Goal: Task Accomplishment & Management: Manage account settings

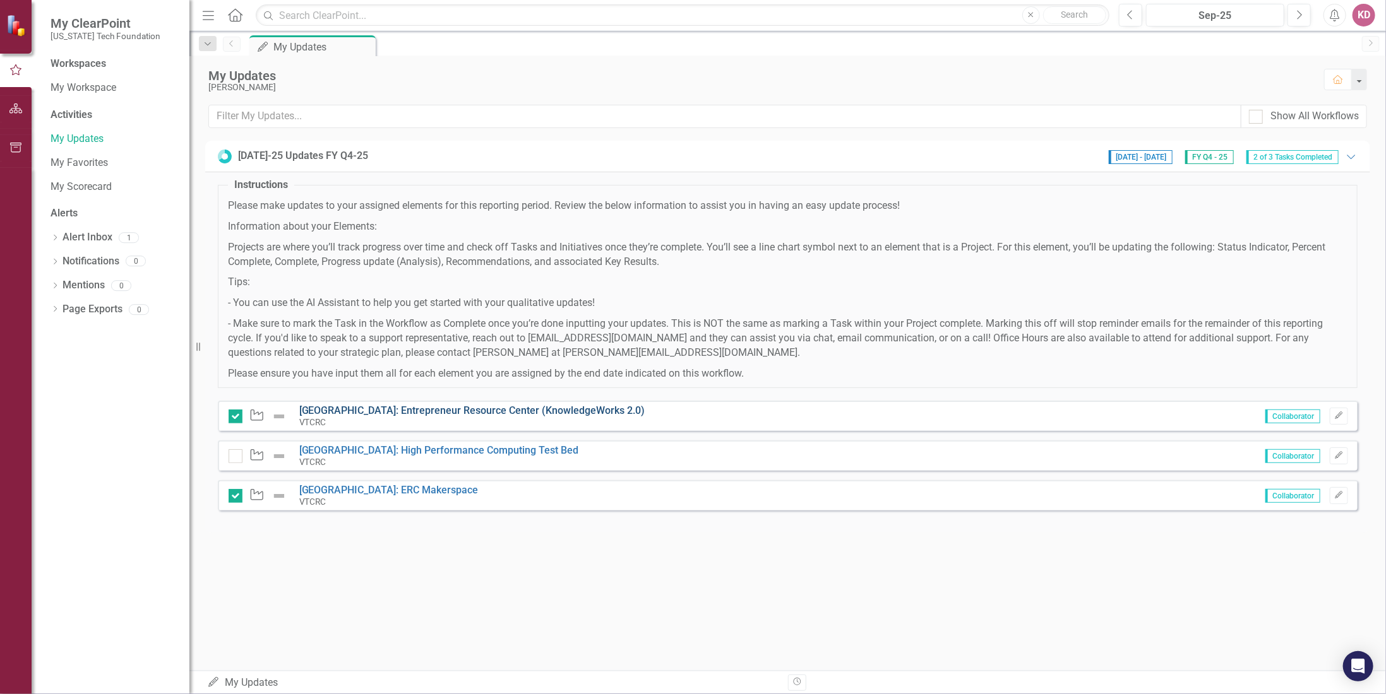
click at [458, 406] on link "[GEOGRAPHIC_DATA]: Entrepreneur Resource Center (KnowledgeWorks 2.0)" at bounding box center [472, 411] width 346 height 12
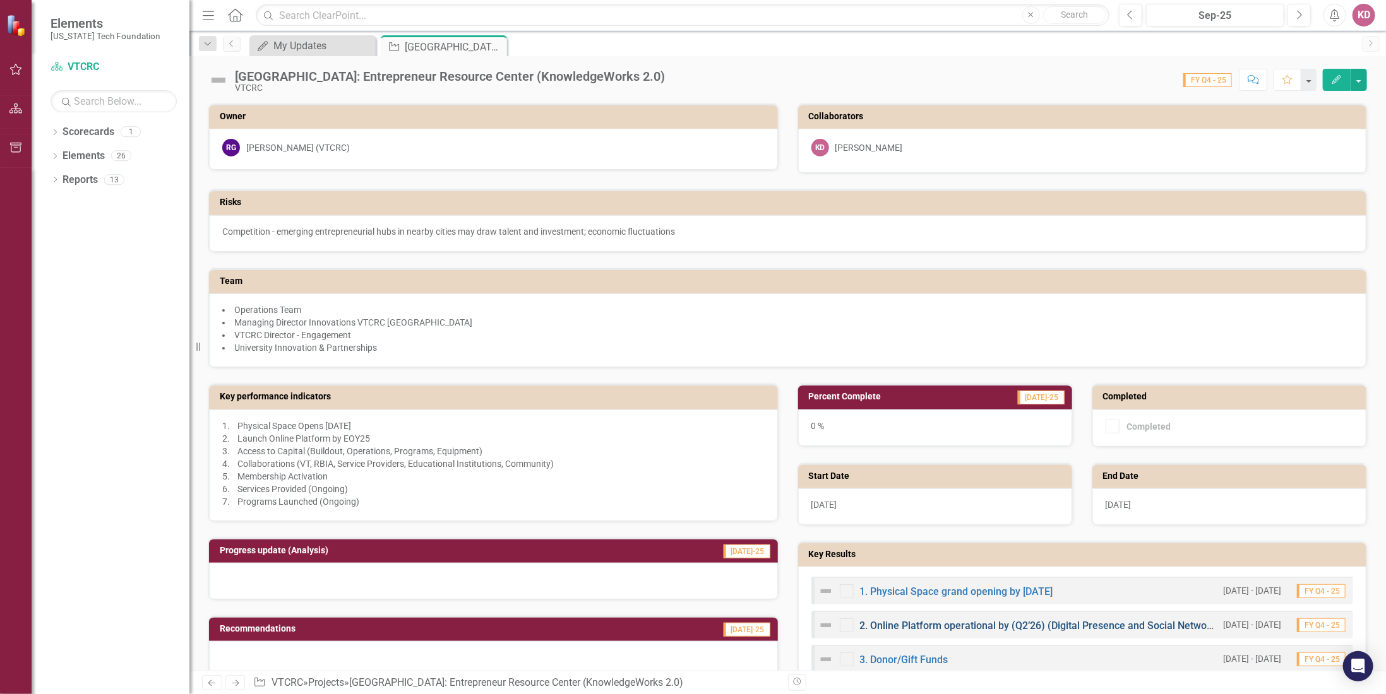
scroll to position [126, 0]
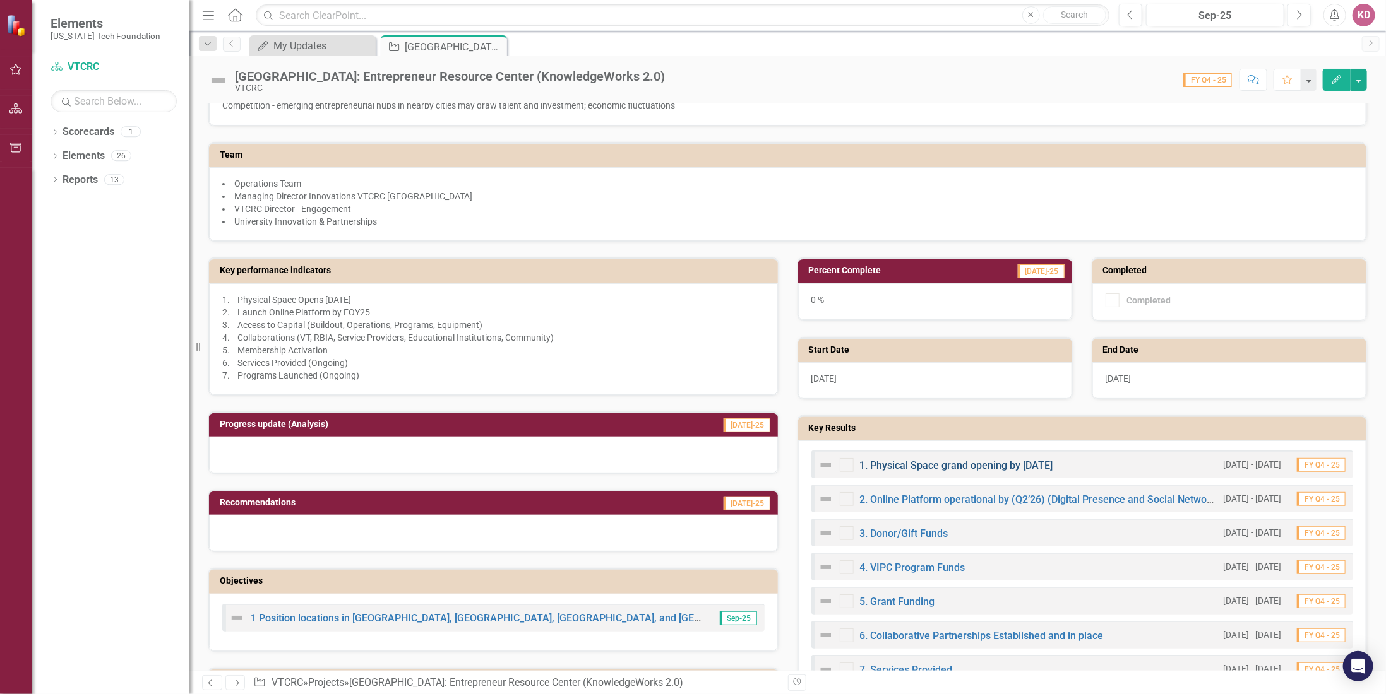
click at [928, 460] on link "1. Physical Space grand opening by [DATE]" at bounding box center [956, 466] width 193 height 12
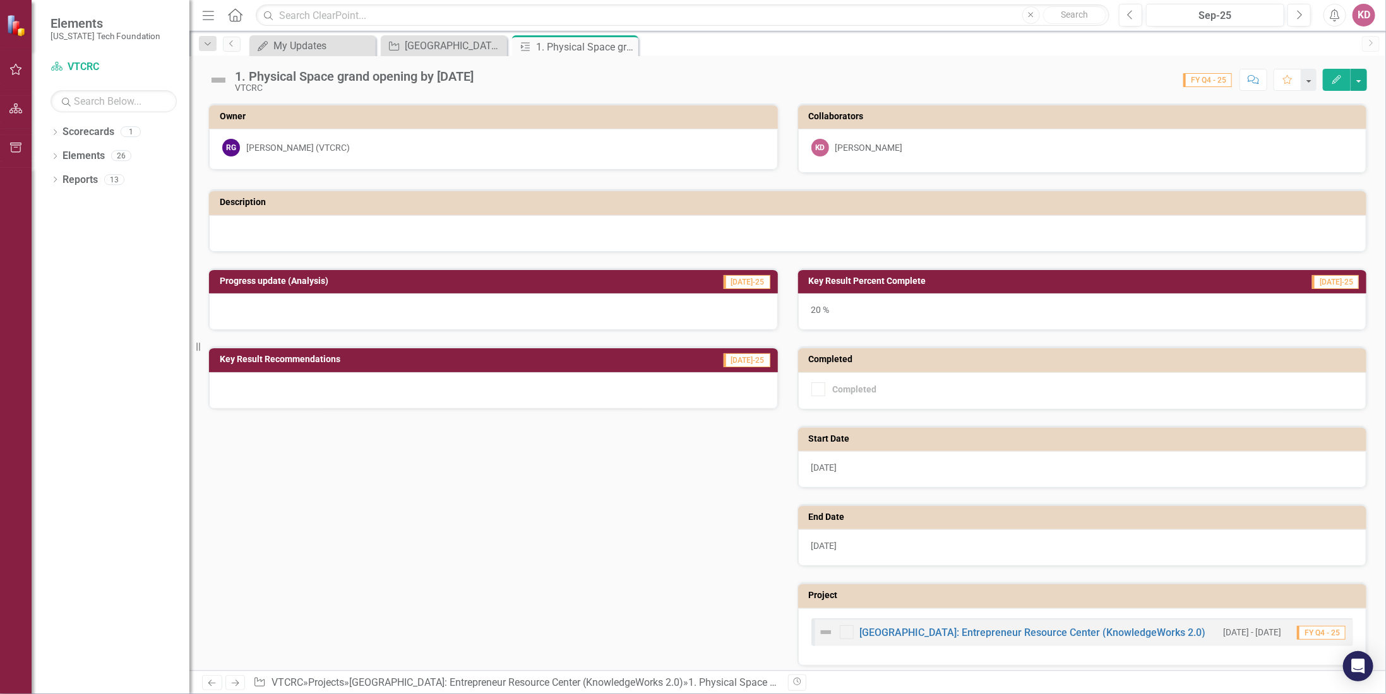
click at [906, 276] on h3 "Key Result Percent Complete" at bounding box center [1004, 280] width 391 height 9
click at [945, 278] on h3 "Key Result Percent Complete" at bounding box center [1004, 280] width 391 height 9
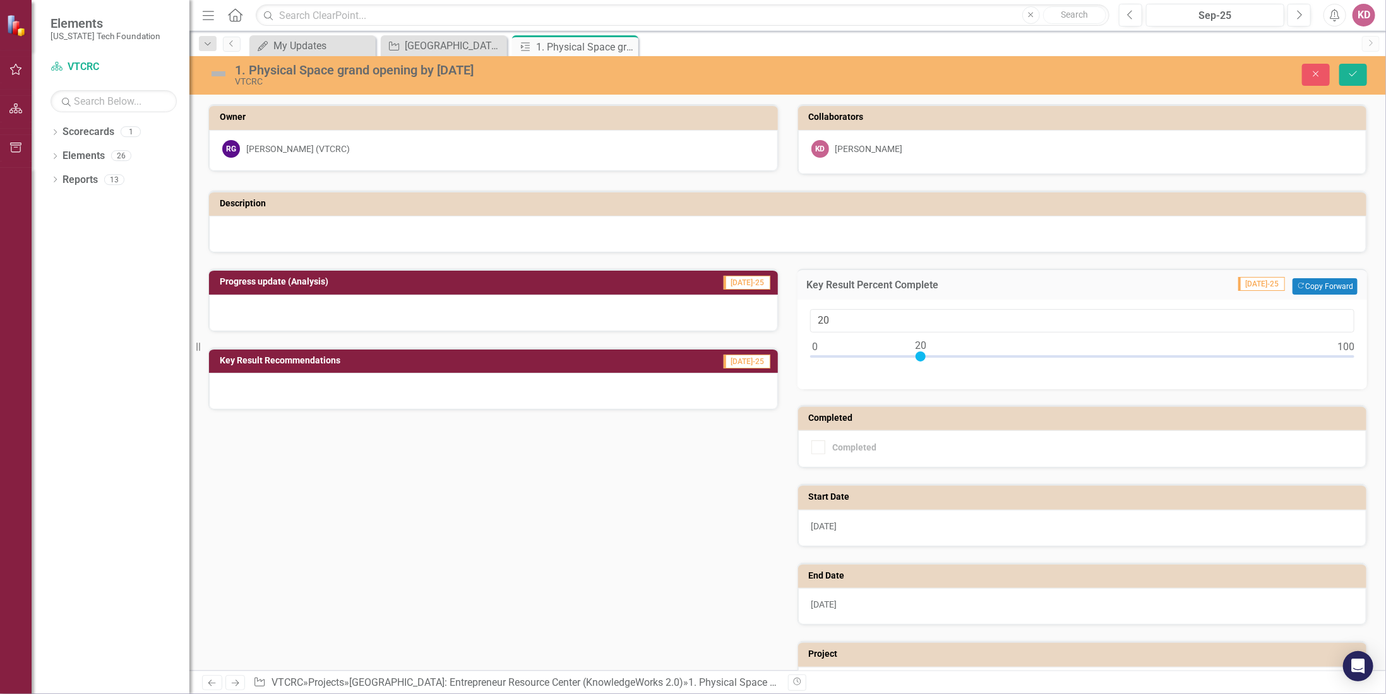
click at [535, 521] on div "Progress update (Analysis) [DATE]-25 Key Result Recommendations [DATE]-25 Key R…" at bounding box center [787, 489] width 1177 height 472
click at [1316, 68] on button "Close" at bounding box center [1316, 75] width 28 height 22
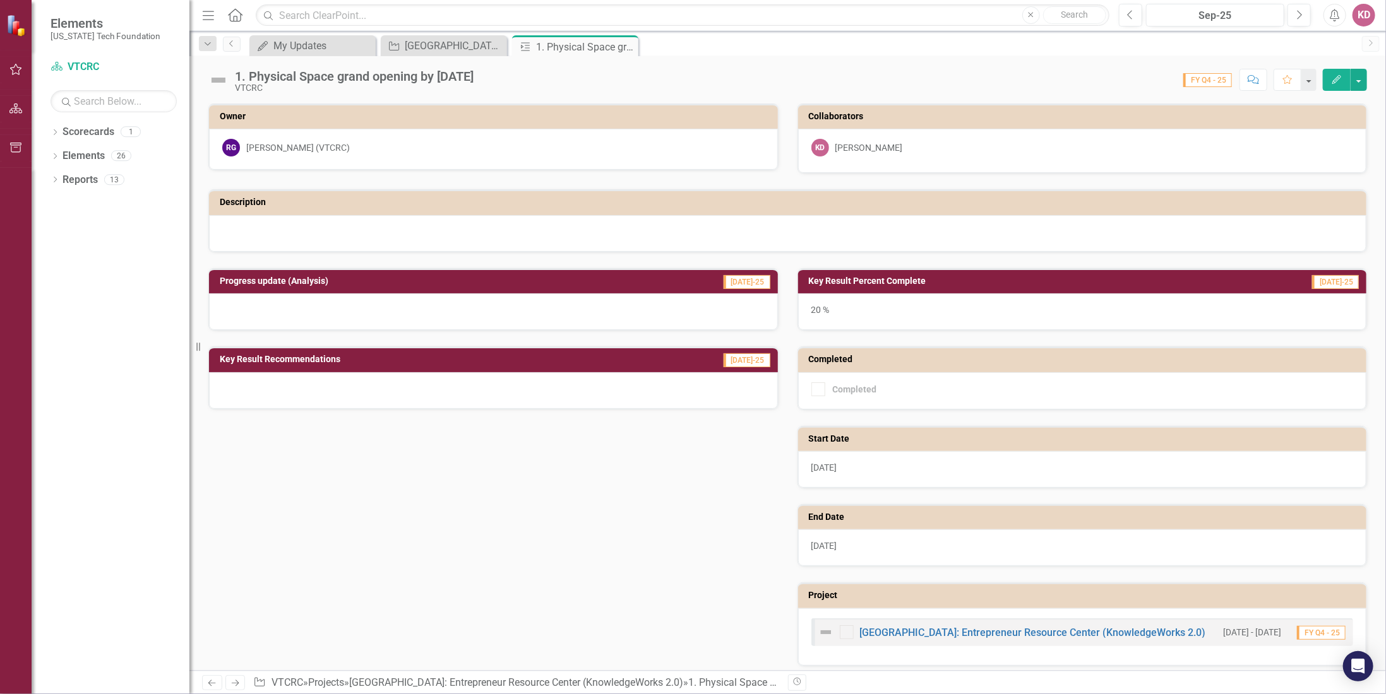
click at [336, 280] on h3 "Progress update (Analysis)" at bounding box center [411, 280] width 383 height 9
click at [337, 276] on h3 "Progress update (Analysis)" at bounding box center [411, 280] width 383 height 9
click at [384, 276] on h3 "Progress update (Analysis)" at bounding box center [411, 280] width 383 height 9
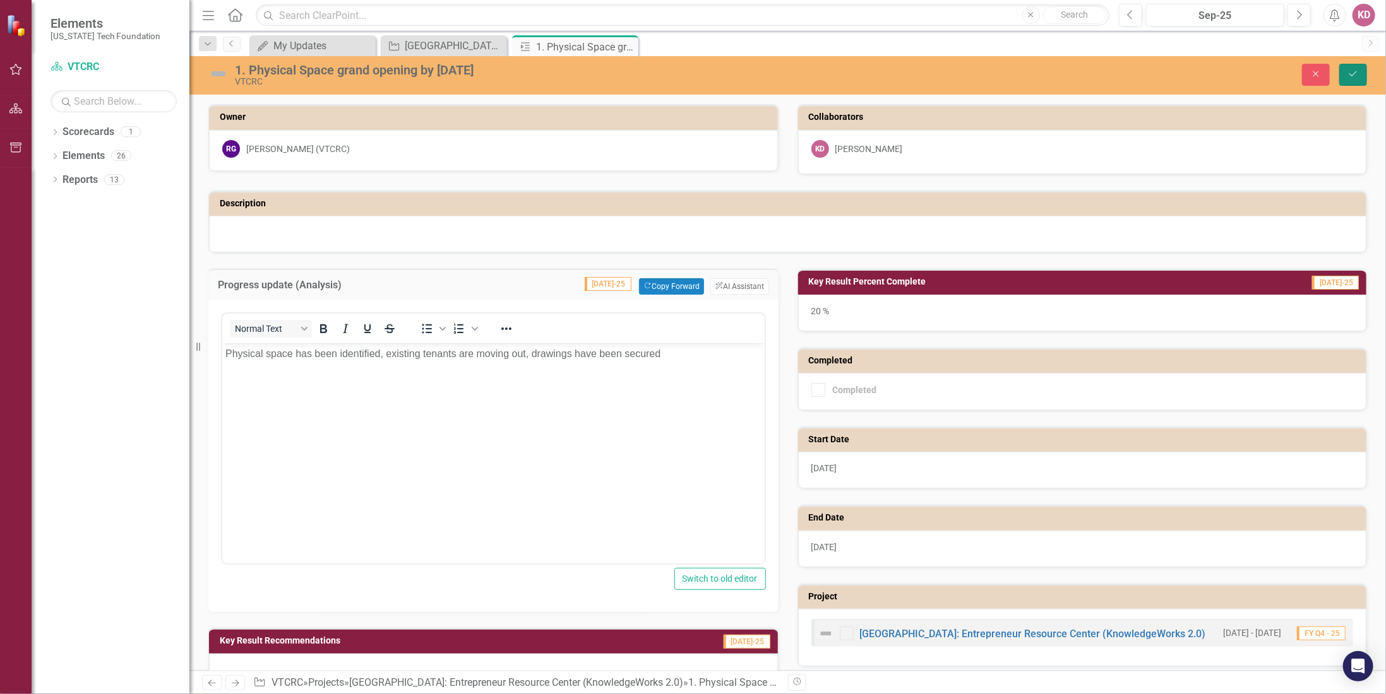
click at [1354, 73] on icon "Save" at bounding box center [1352, 73] width 11 height 9
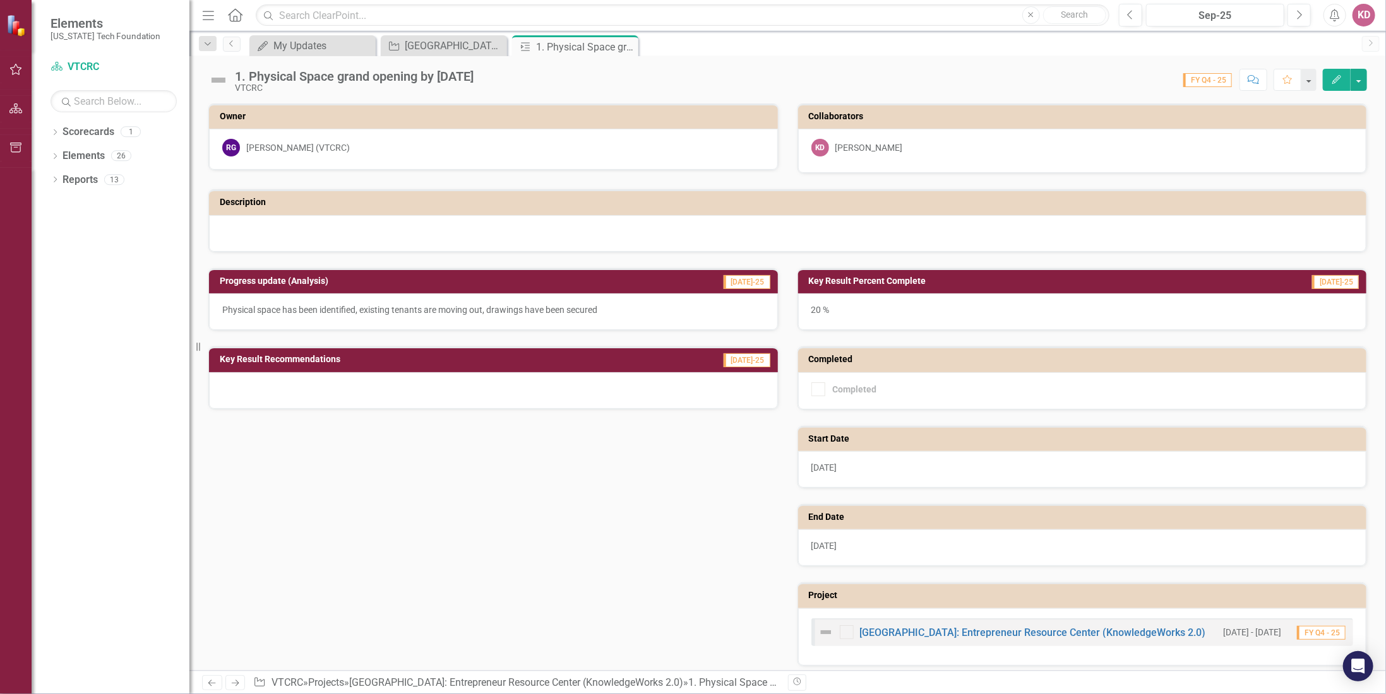
drag, startPoint x: 627, startPoint y: 42, endPoint x: 574, endPoint y: 44, distance: 53.1
click at [0, 0] on icon "Close" at bounding box center [0, 0] width 0 height 0
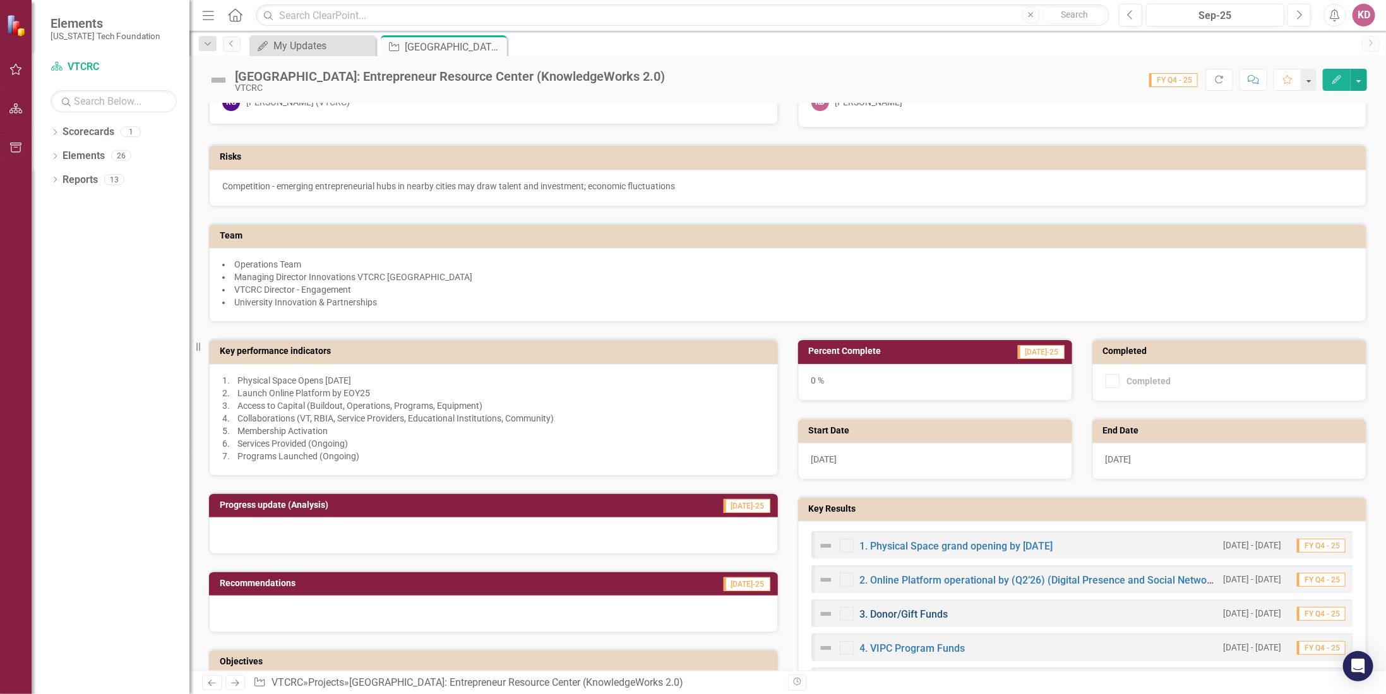
scroll to position [63, 0]
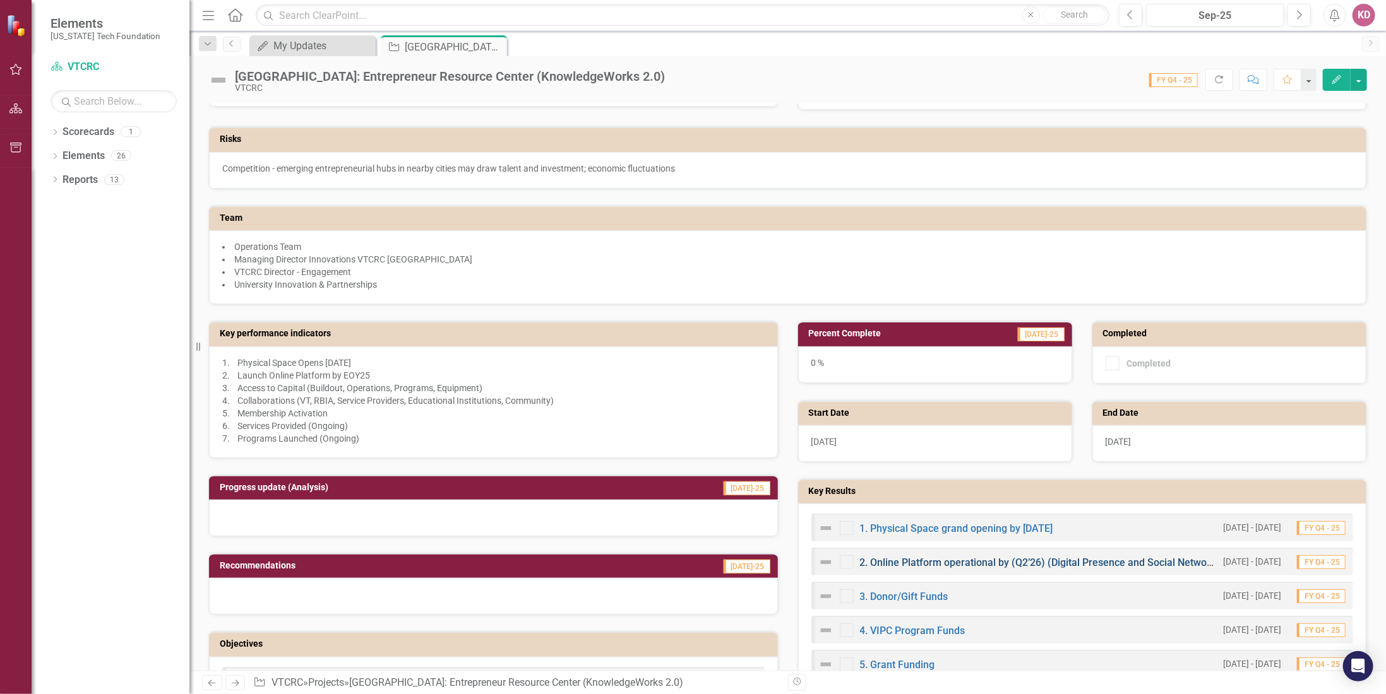
click at [920, 557] on link "2. Online Platform operational by (Q2’26) (Digital Presence and Social Network)" at bounding box center [1040, 563] width 360 height 12
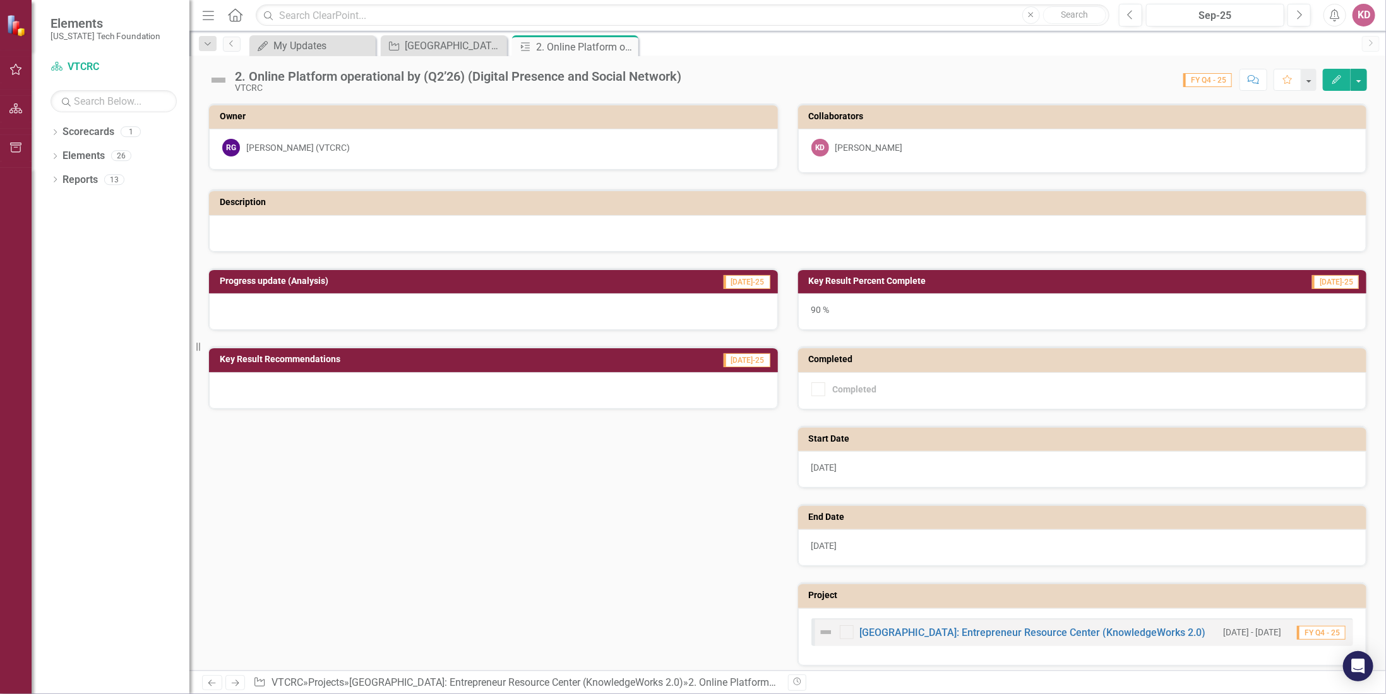
click at [438, 285] on td "Progress update (Analysis)" at bounding box center [411, 282] width 383 height 19
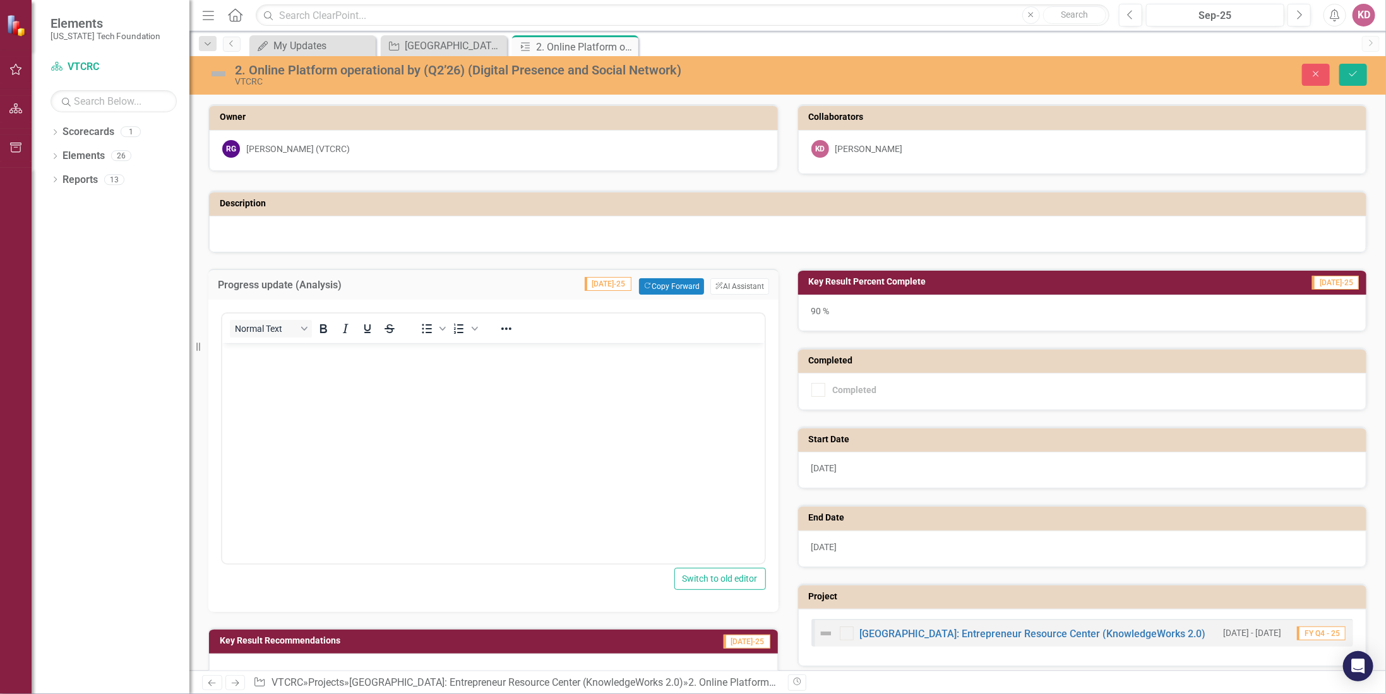
click at [436, 386] on body "Rich Text Area. Press ALT-0 for help." at bounding box center [493, 437] width 542 height 189
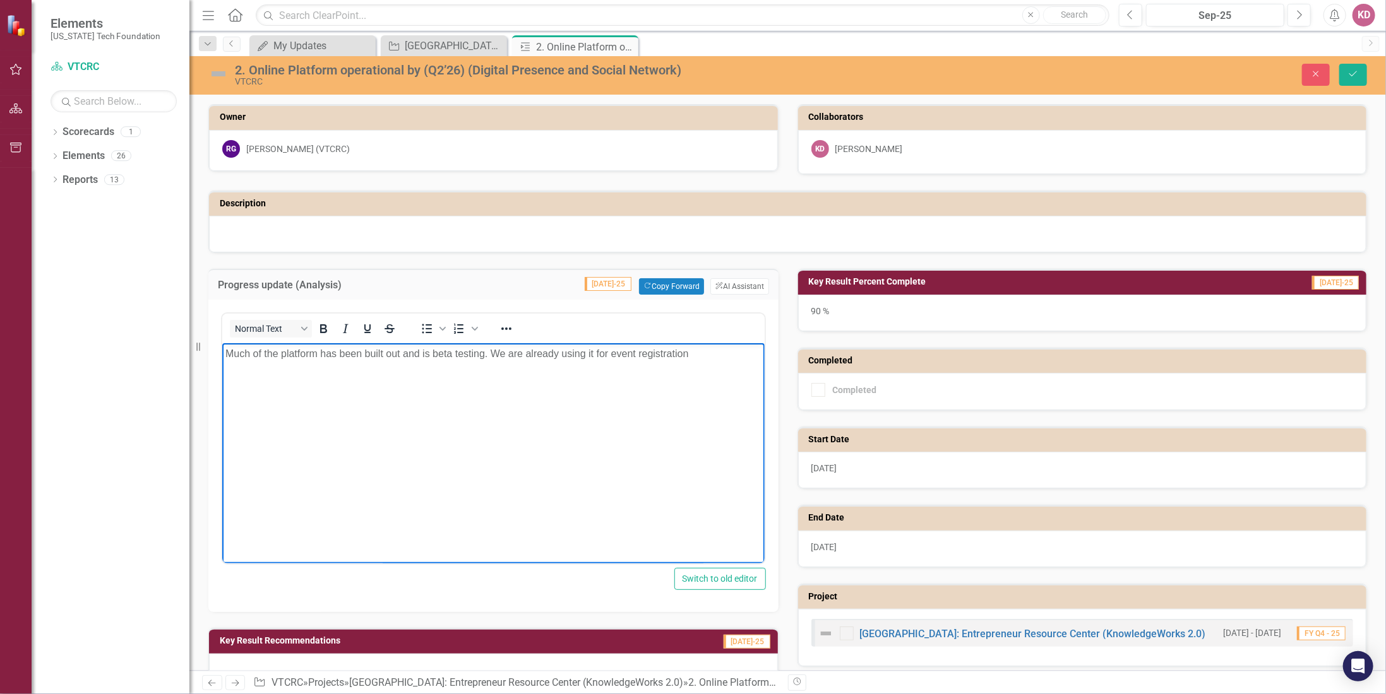
click at [468, 371] on body "Much of the platform has been built out and is beta testing. We are already usi…" at bounding box center [493, 437] width 542 height 189
click at [725, 338] on div "Normal Text To open the popup, press Shift+Enter To open the popup, press Shift…" at bounding box center [493, 329] width 542 height 30
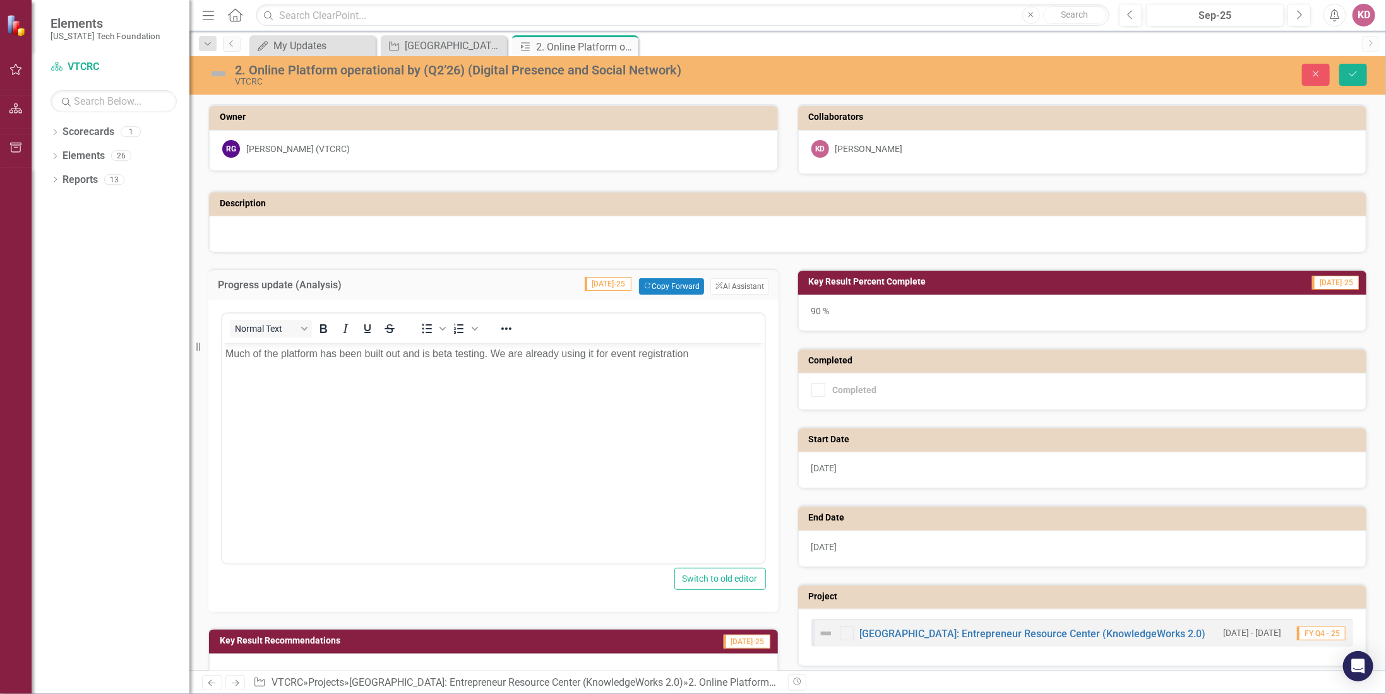
click at [704, 351] on p "Much of the platform has been built out and is beta testing. We are already usi…" at bounding box center [493, 354] width 536 height 15
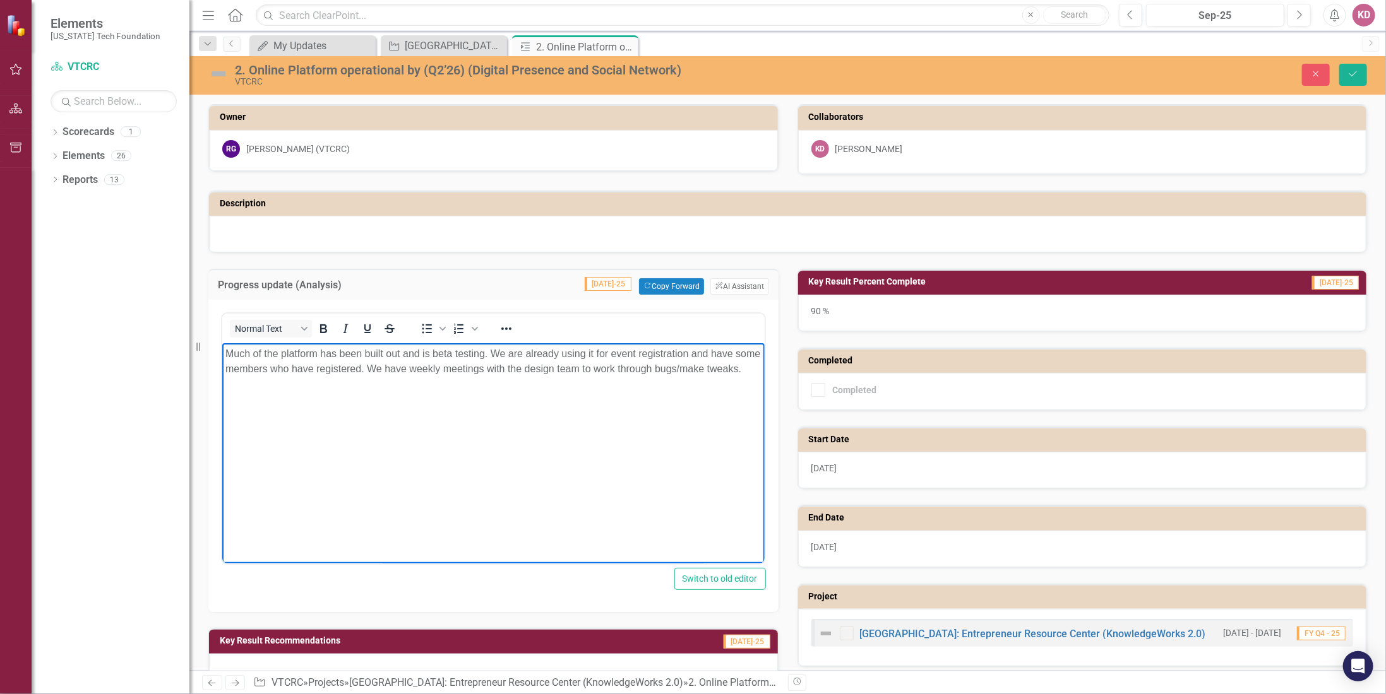
drag, startPoint x: 466, startPoint y: 434, endPoint x: 528, endPoint y: 384, distance: 79.1
click at [468, 434] on body "Much of the platform has been built out and is beta testing. We are already usi…" at bounding box center [493, 437] width 542 height 189
click at [1361, 69] on button "Save" at bounding box center [1353, 75] width 28 height 22
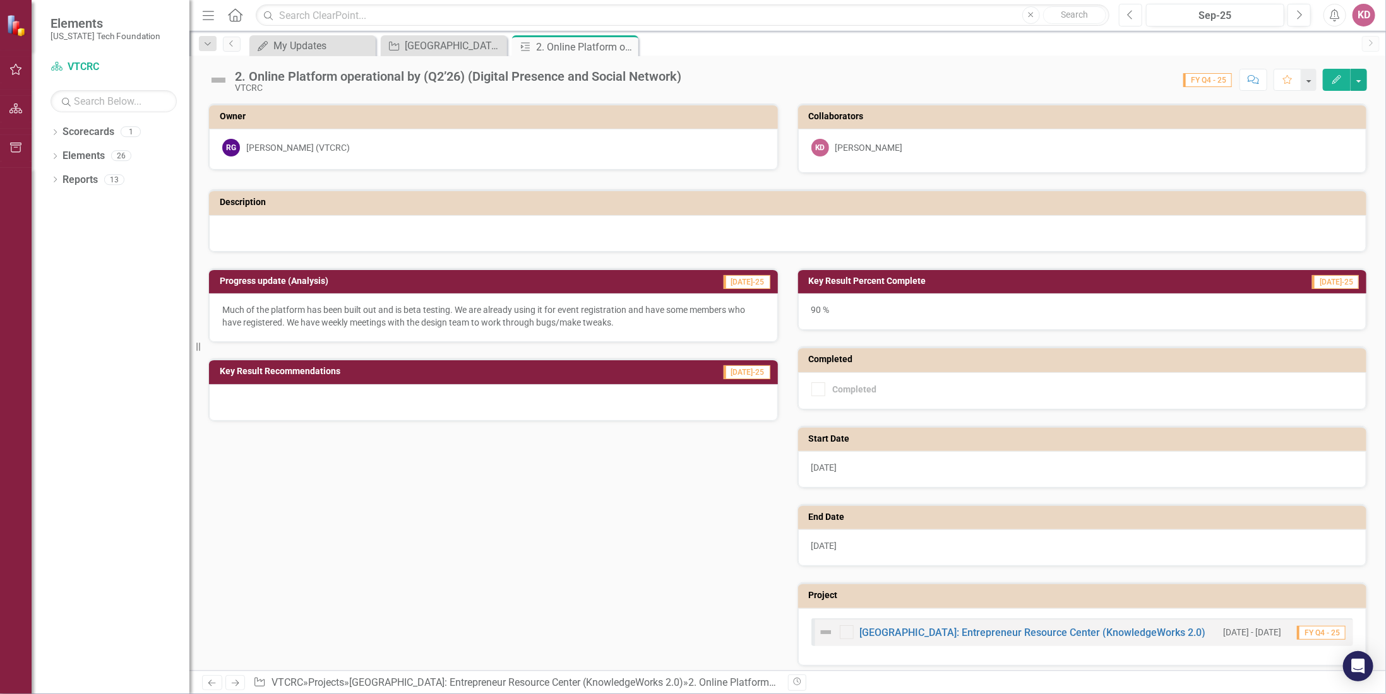
click at [1134, 16] on icon "Previous" at bounding box center [1130, 14] width 7 height 11
click at [567, 281] on h3 "Progress update (Analysis)" at bounding box center [411, 280] width 383 height 9
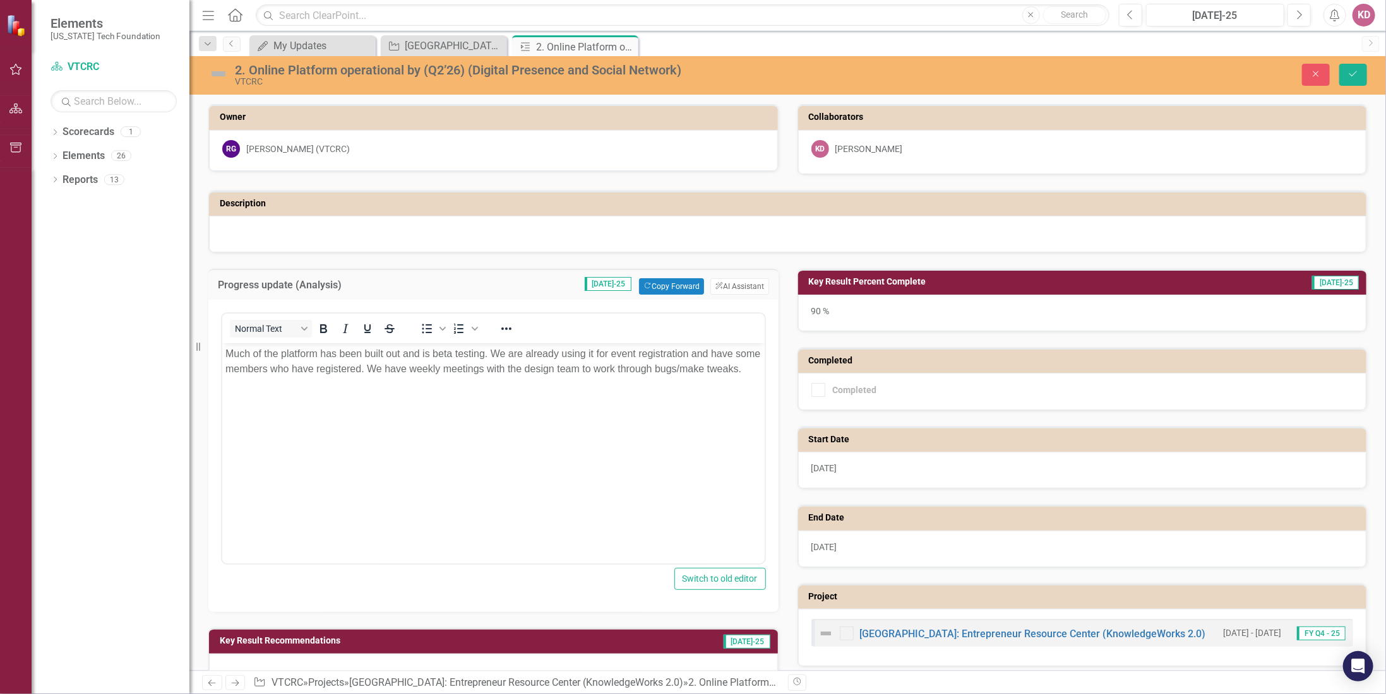
click at [277, 350] on p "Much of the platform has been built out and is beta testing. We are already usi…" at bounding box center [493, 362] width 536 height 30
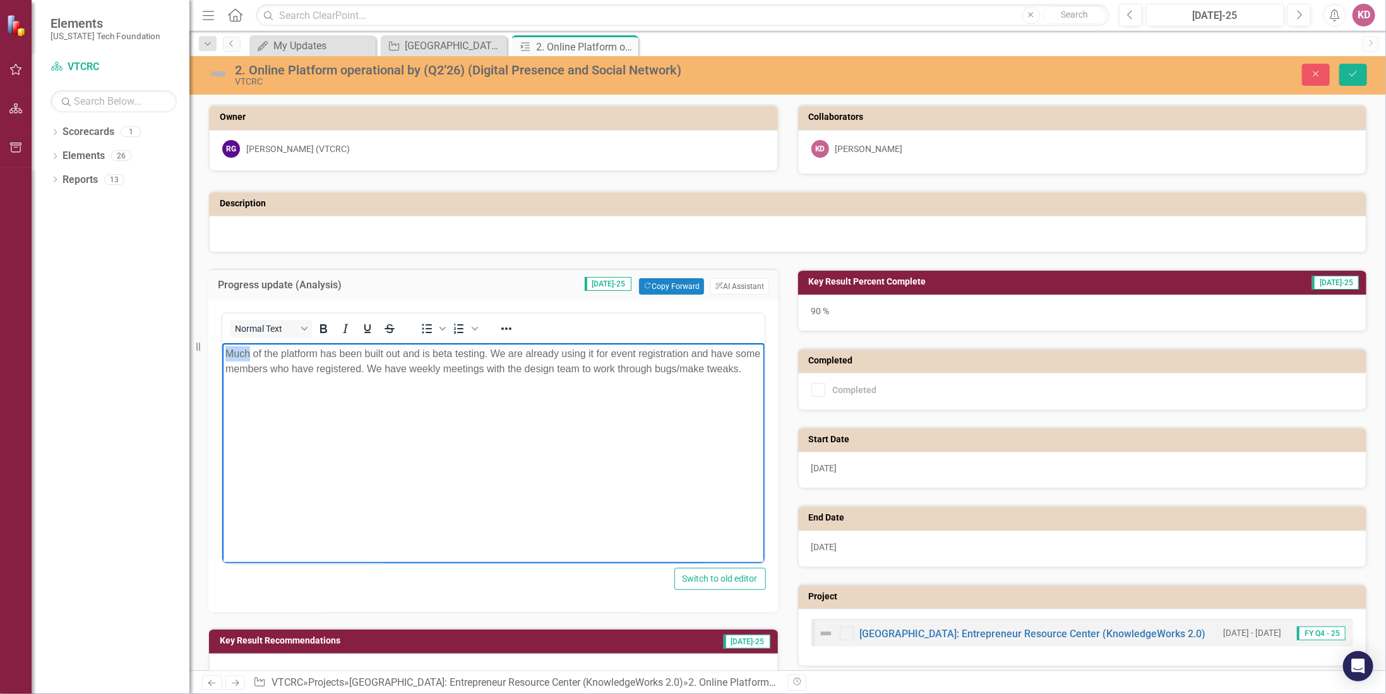
drag, startPoint x: 231, startPoint y: 352, endPoint x: 440, endPoint y: 692, distance: 399.8
click at [222, 352] on html "Much of the platform has been built out and is beta testing. We are already usi…" at bounding box center [493, 437] width 542 height 189
click at [396, 353] on p "The platform has been built out and is beta testing. We are already using it fo…" at bounding box center [493, 362] width 536 height 30
click at [1352, 74] on icon "Save" at bounding box center [1352, 73] width 11 height 9
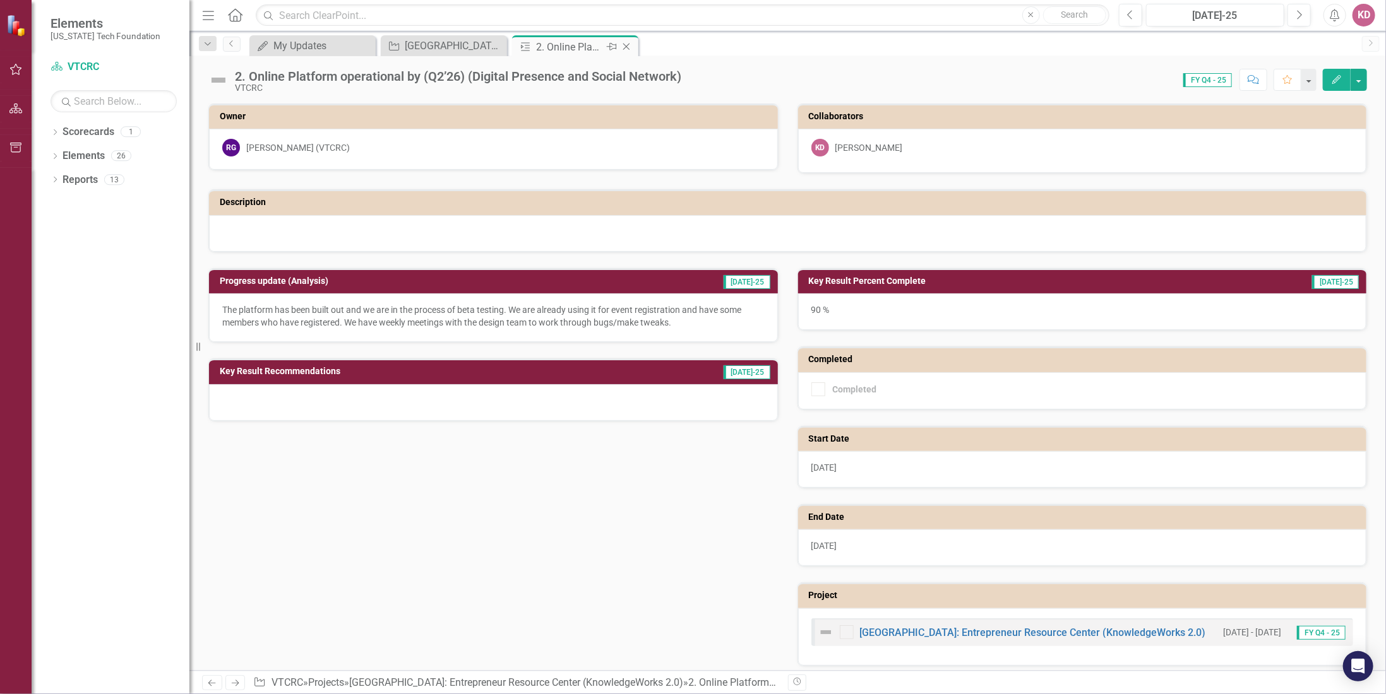
click at [629, 44] on icon "Close" at bounding box center [626, 47] width 13 height 10
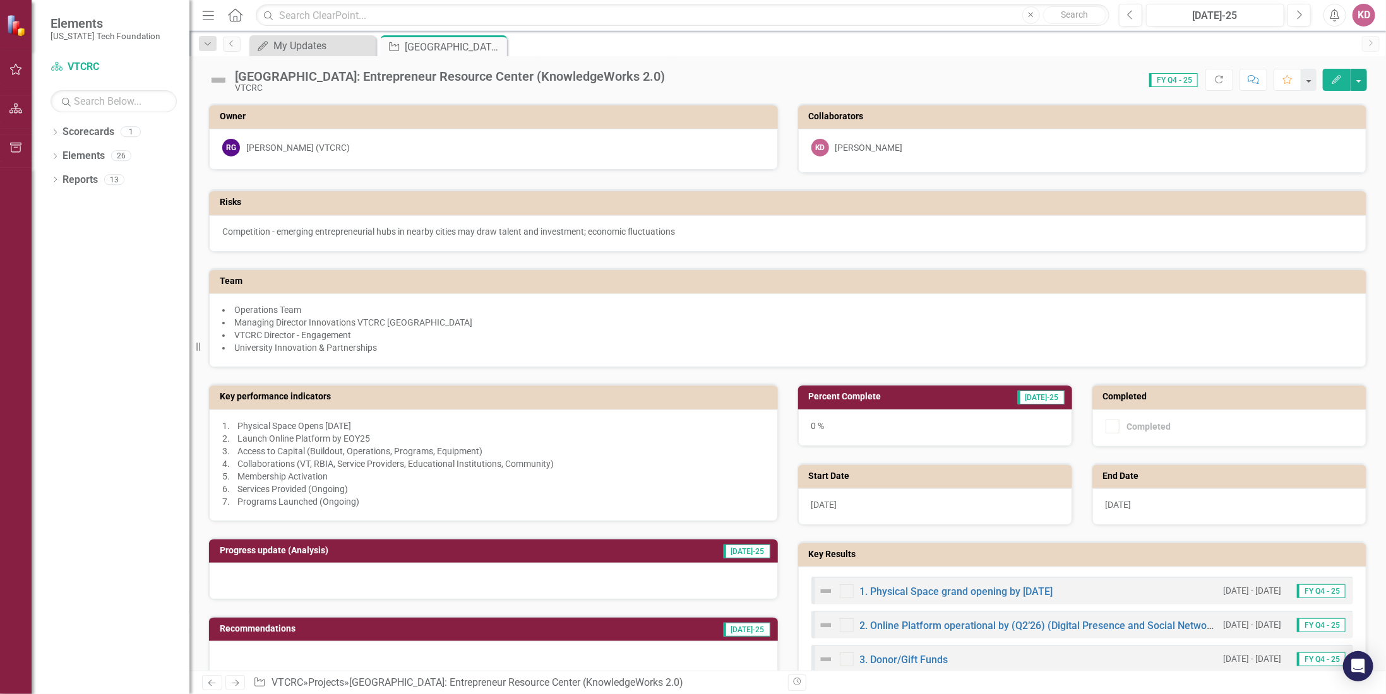
scroll to position [126, 0]
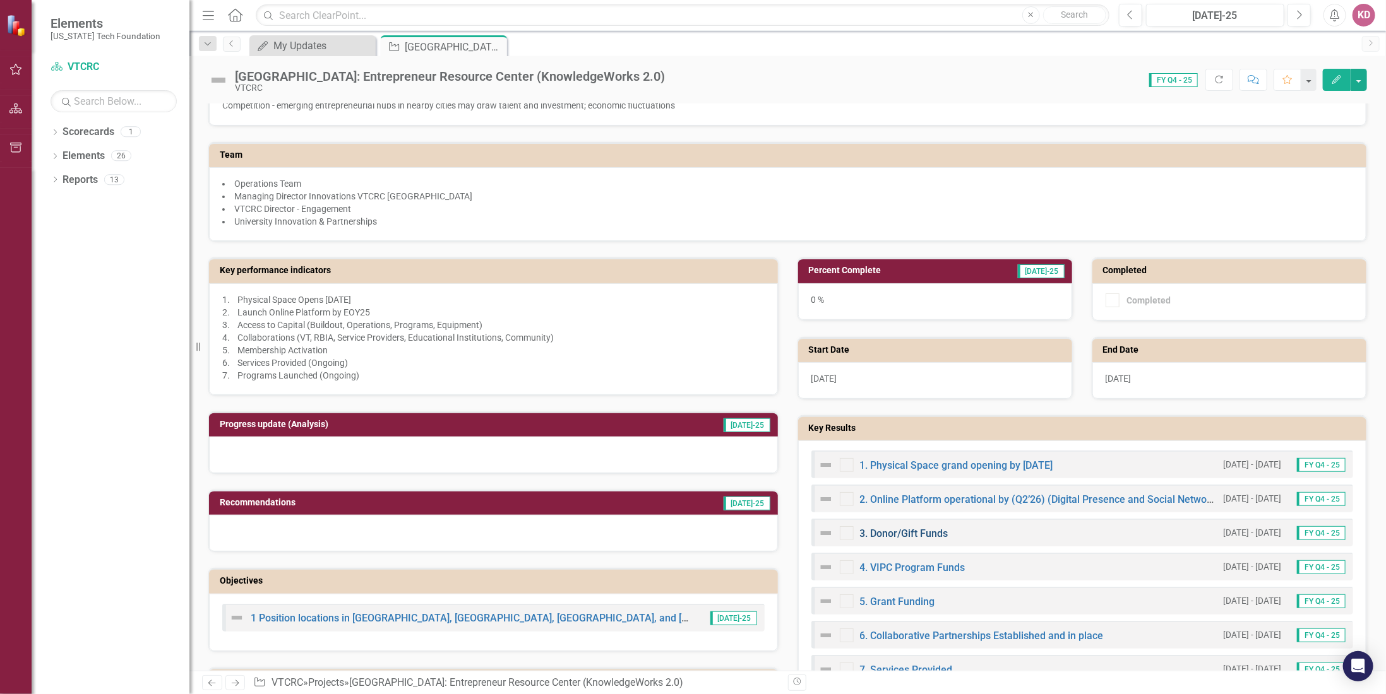
click at [900, 528] on link "3. Donor/Gift Funds" at bounding box center [904, 534] width 88 height 12
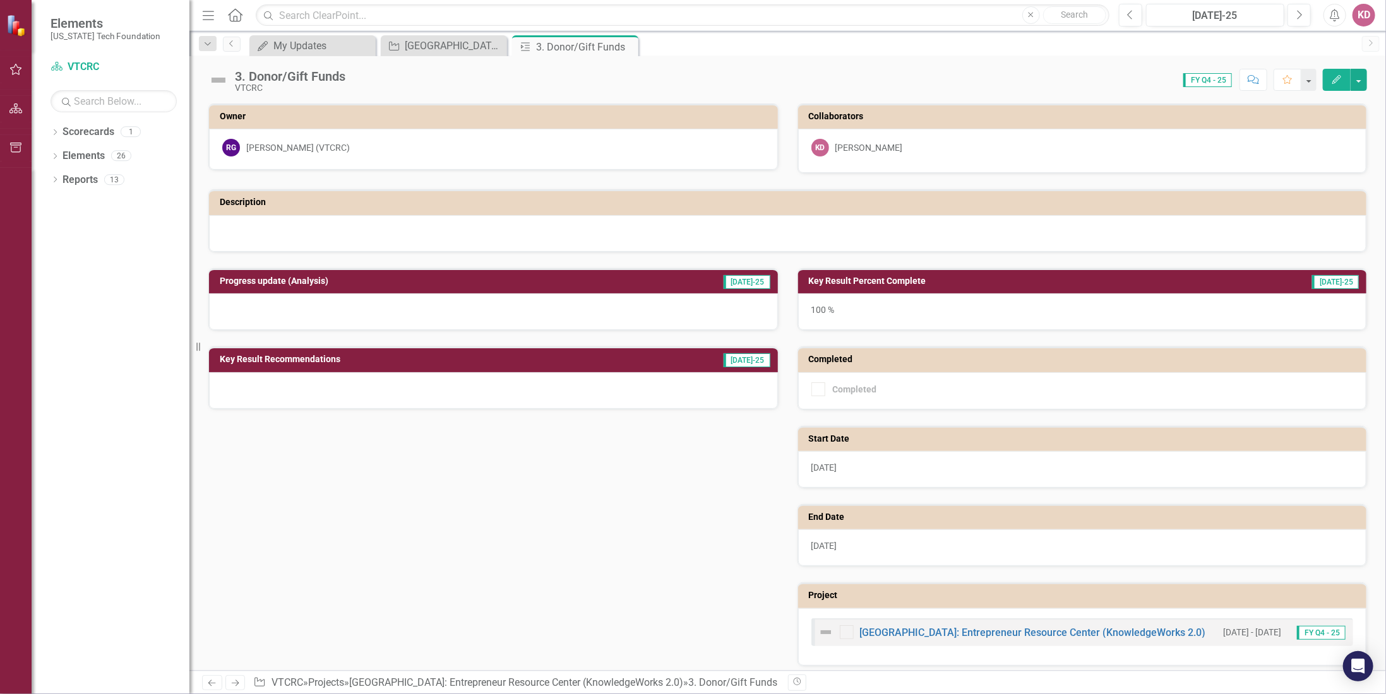
click at [356, 278] on h3 "Progress update (Analysis)" at bounding box center [411, 280] width 383 height 9
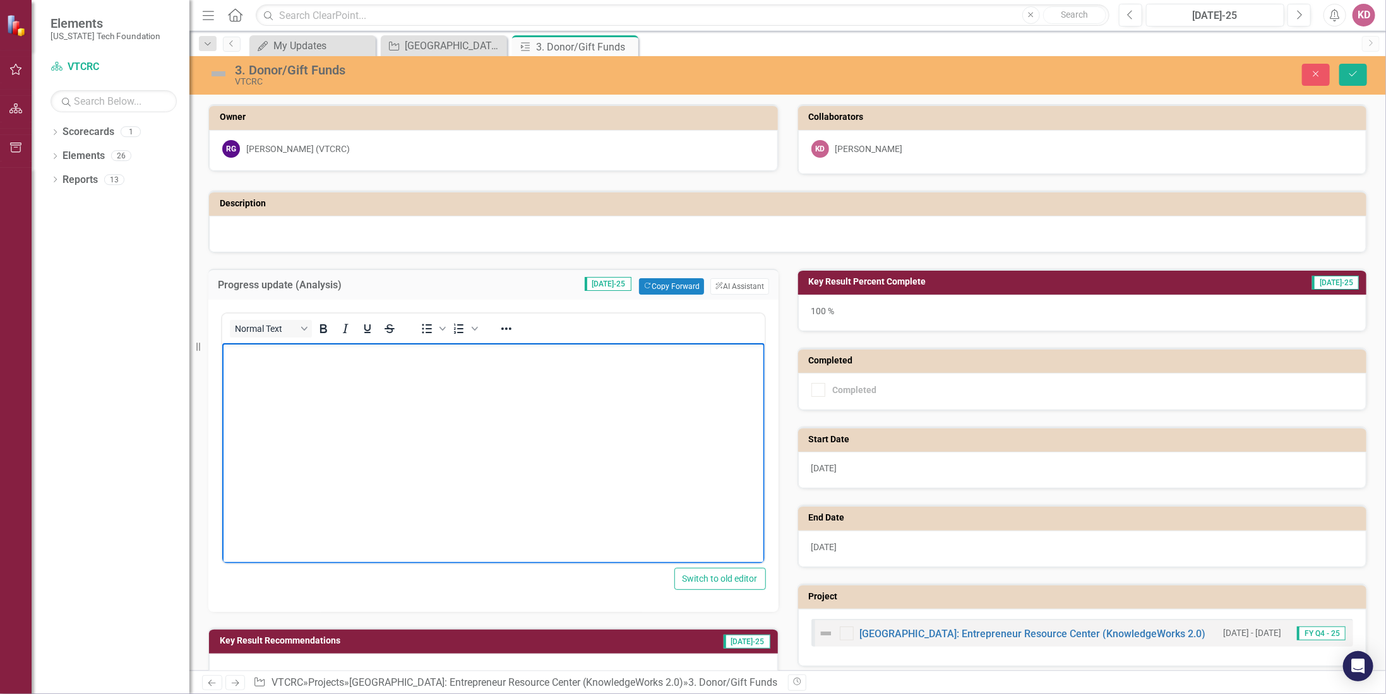
click at [360, 386] on body "Rich Text Area. Press ALT-0 for help." at bounding box center [493, 437] width 542 height 189
click at [1355, 71] on icon "Save" at bounding box center [1352, 73] width 11 height 9
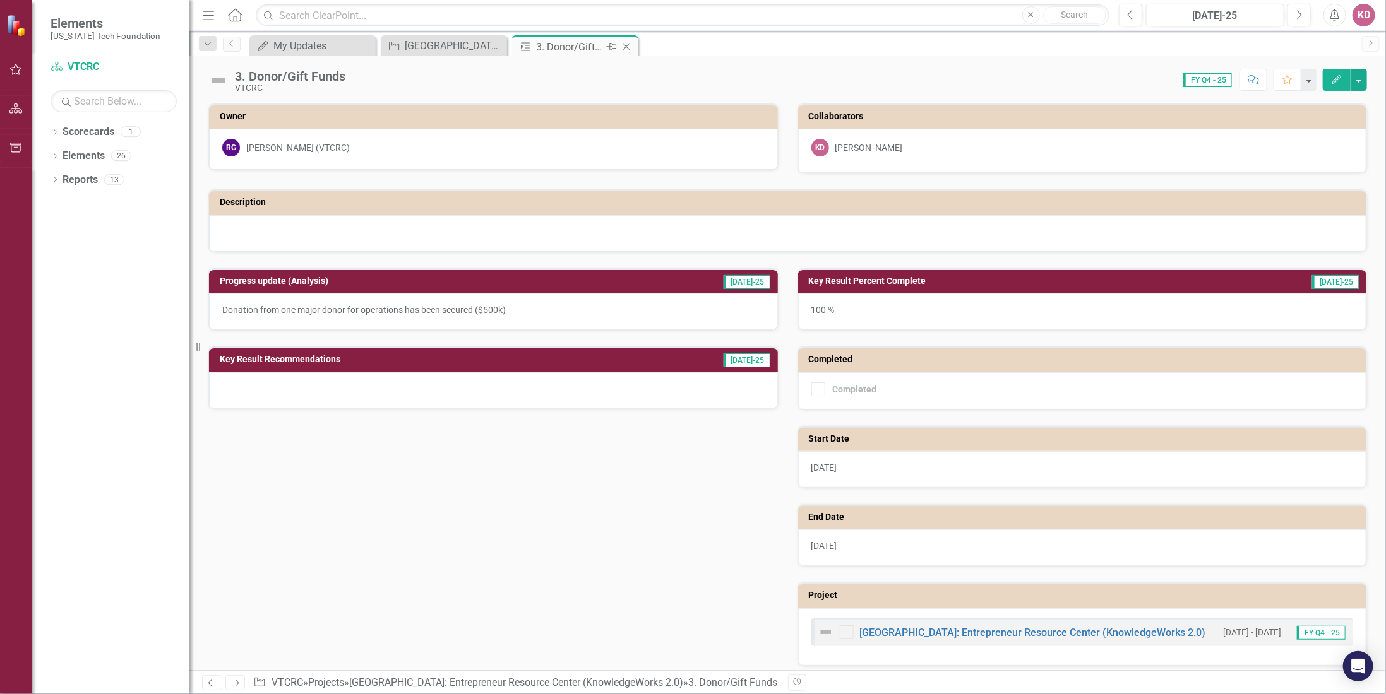
drag, startPoint x: 627, startPoint y: 42, endPoint x: 583, endPoint y: 52, distance: 45.3
click at [0, 0] on icon "Close" at bounding box center [0, 0] width 0 height 0
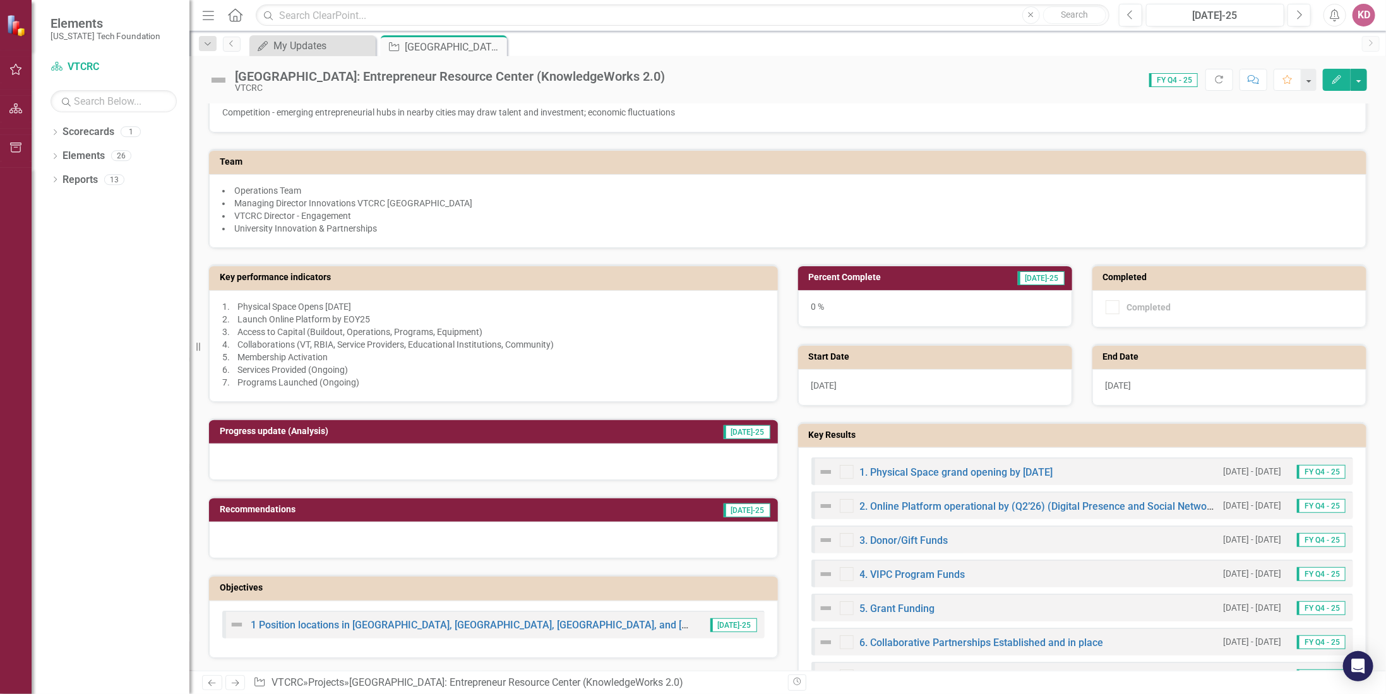
scroll to position [253, 0]
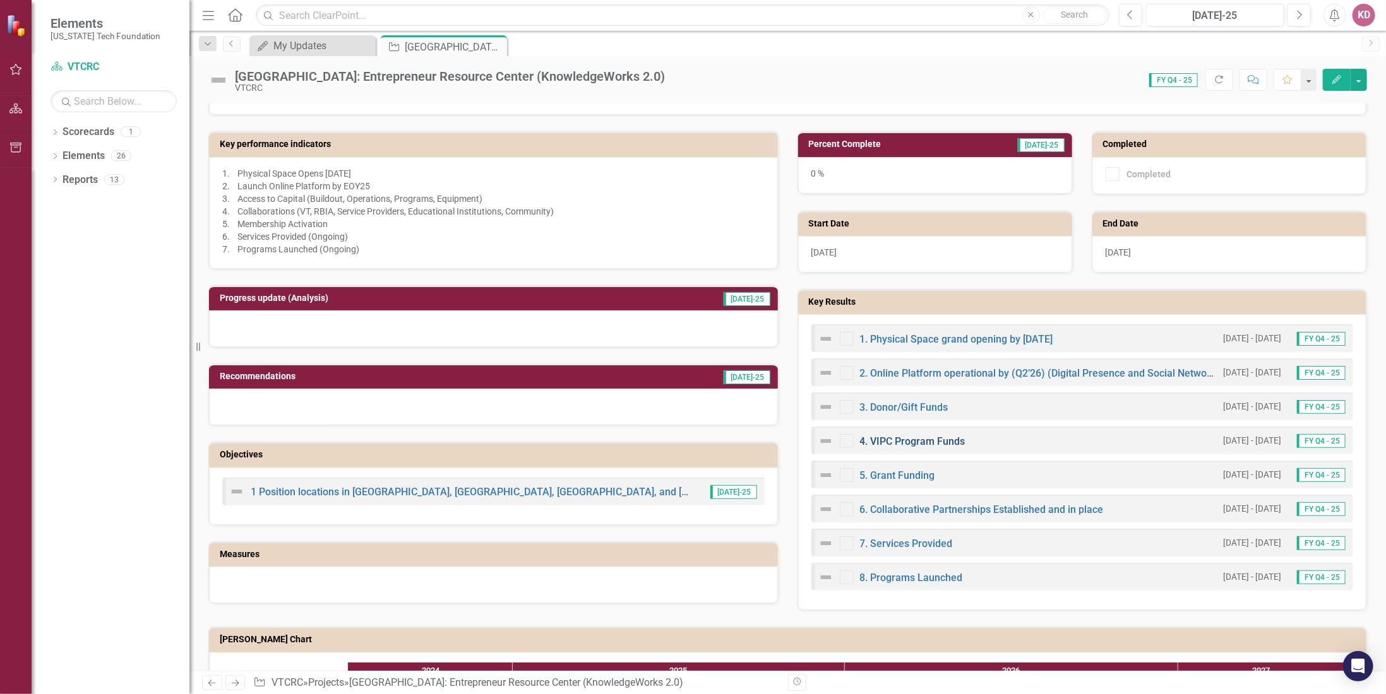
click at [887, 436] on link "4. VIPC Program Funds" at bounding box center [912, 442] width 105 height 12
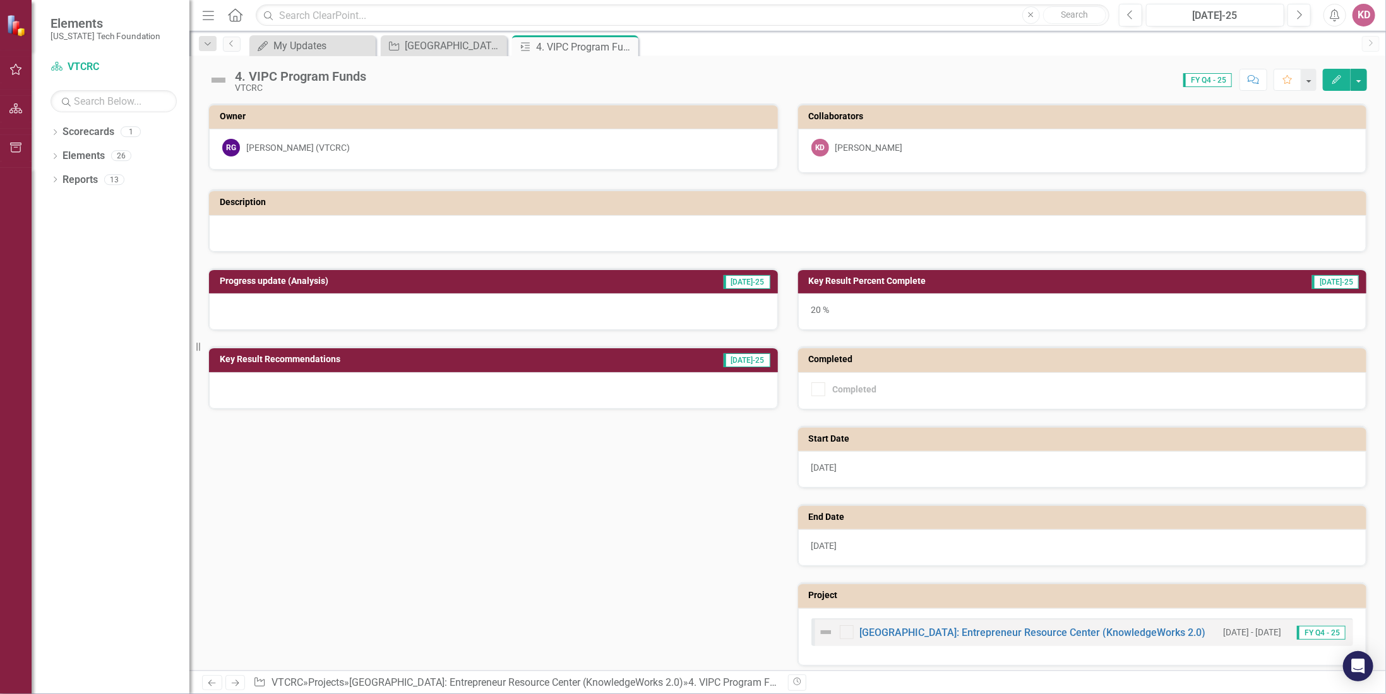
click at [461, 285] on td "Progress update (Analysis)" at bounding box center [411, 282] width 383 height 19
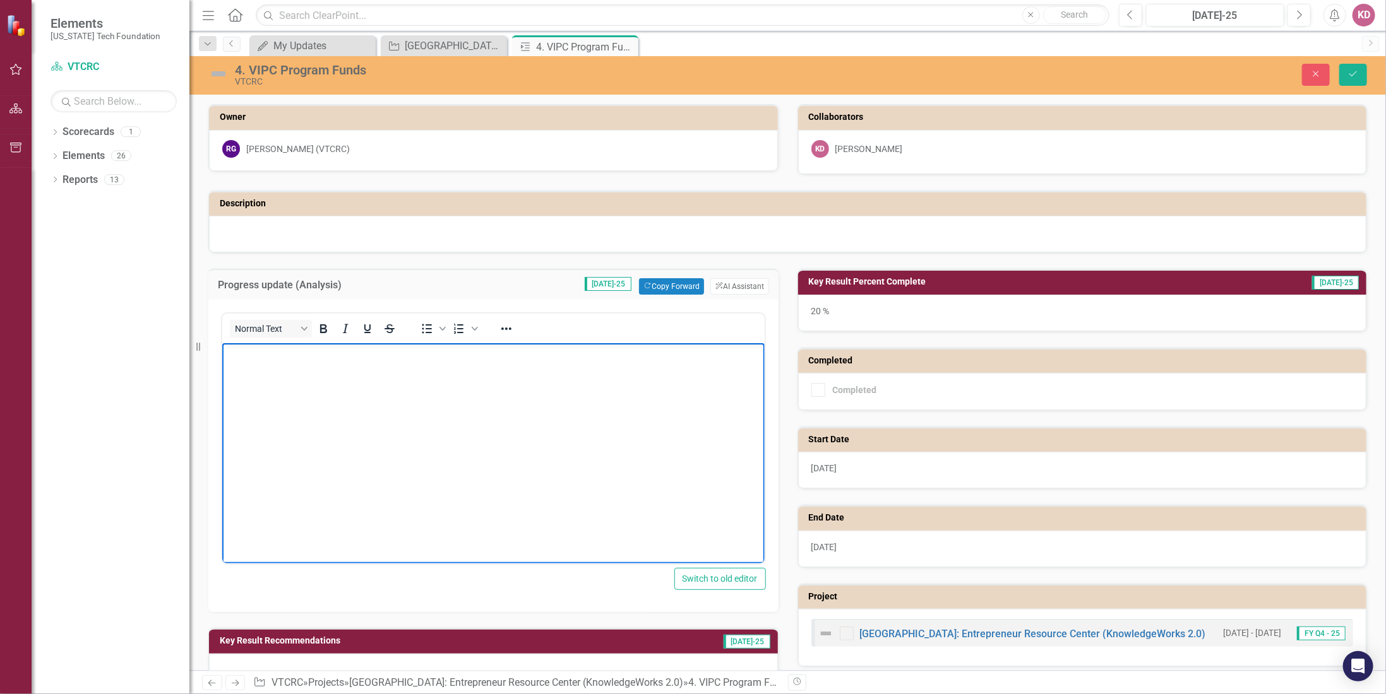
click at [389, 365] on body "Rich Text Area. Press ALT-0 for help." at bounding box center [493, 437] width 542 height 189
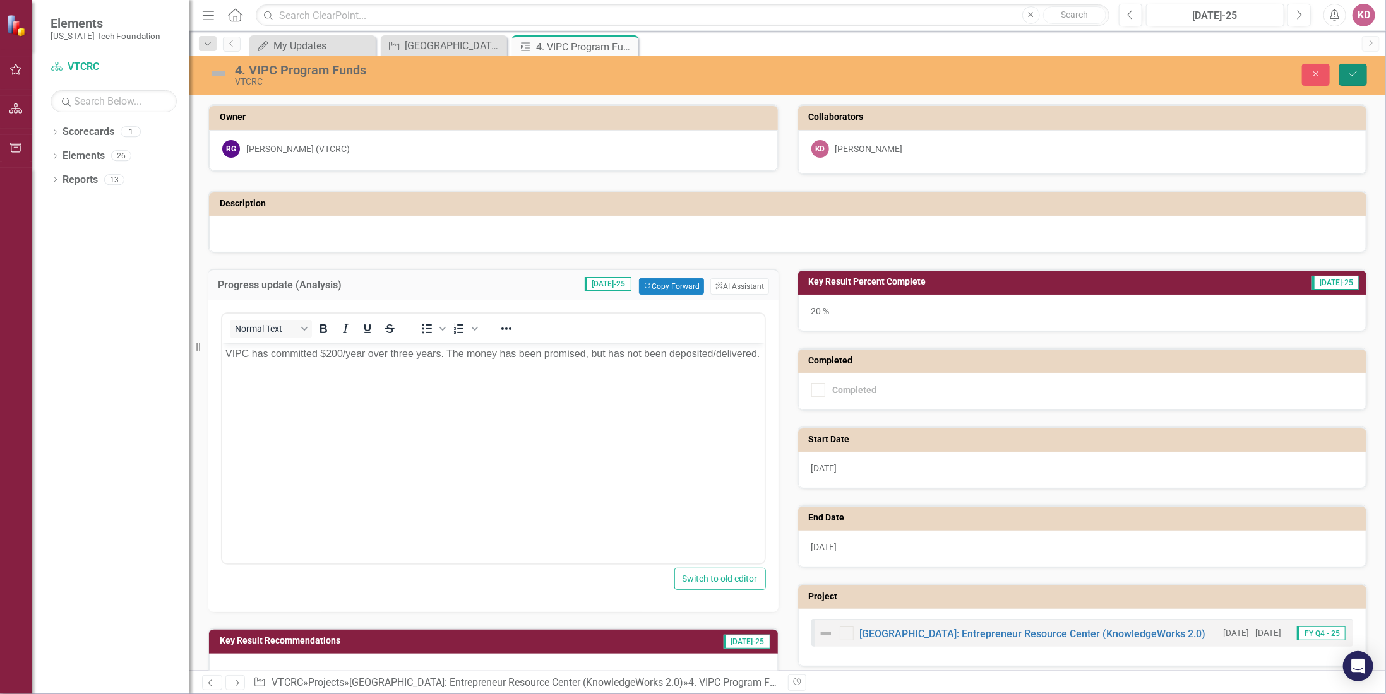
click at [1351, 75] on icon "Save" at bounding box center [1352, 73] width 11 height 9
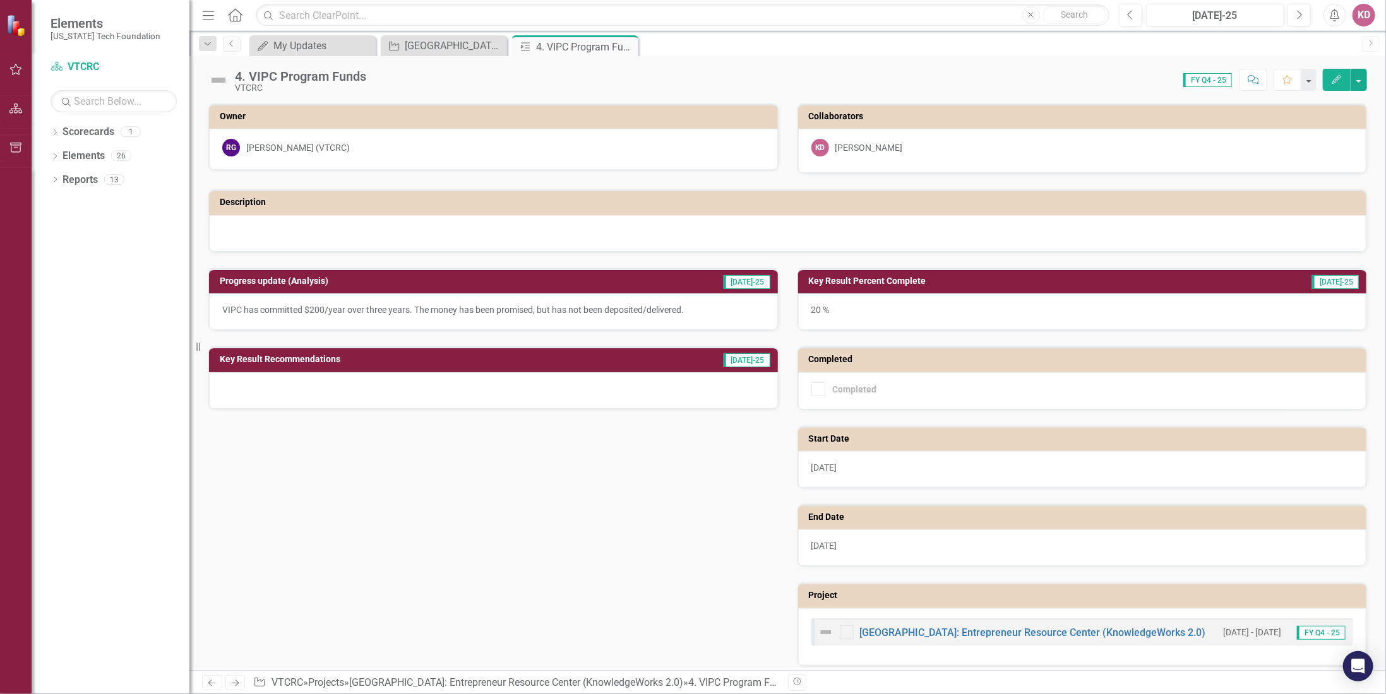
click at [0, 0] on icon "Close" at bounding box center [0, 0] width 0 height 0
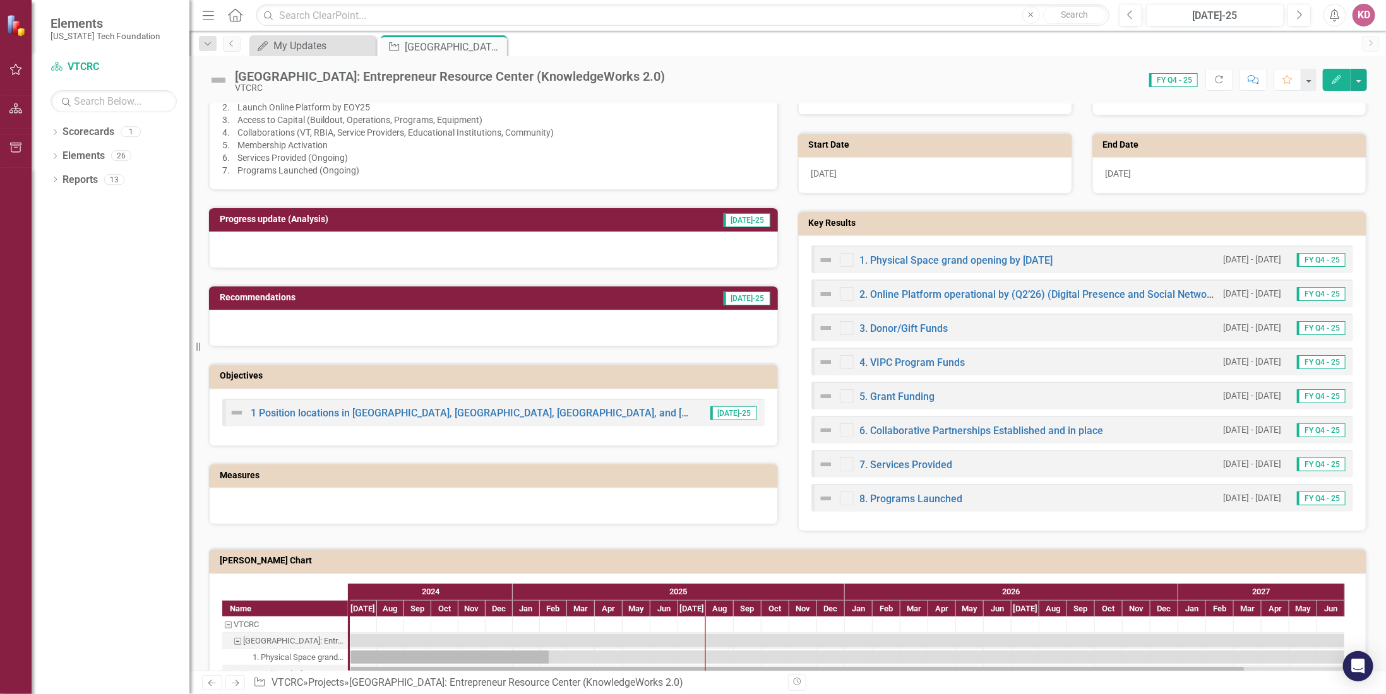
scroll to position [379, 0]
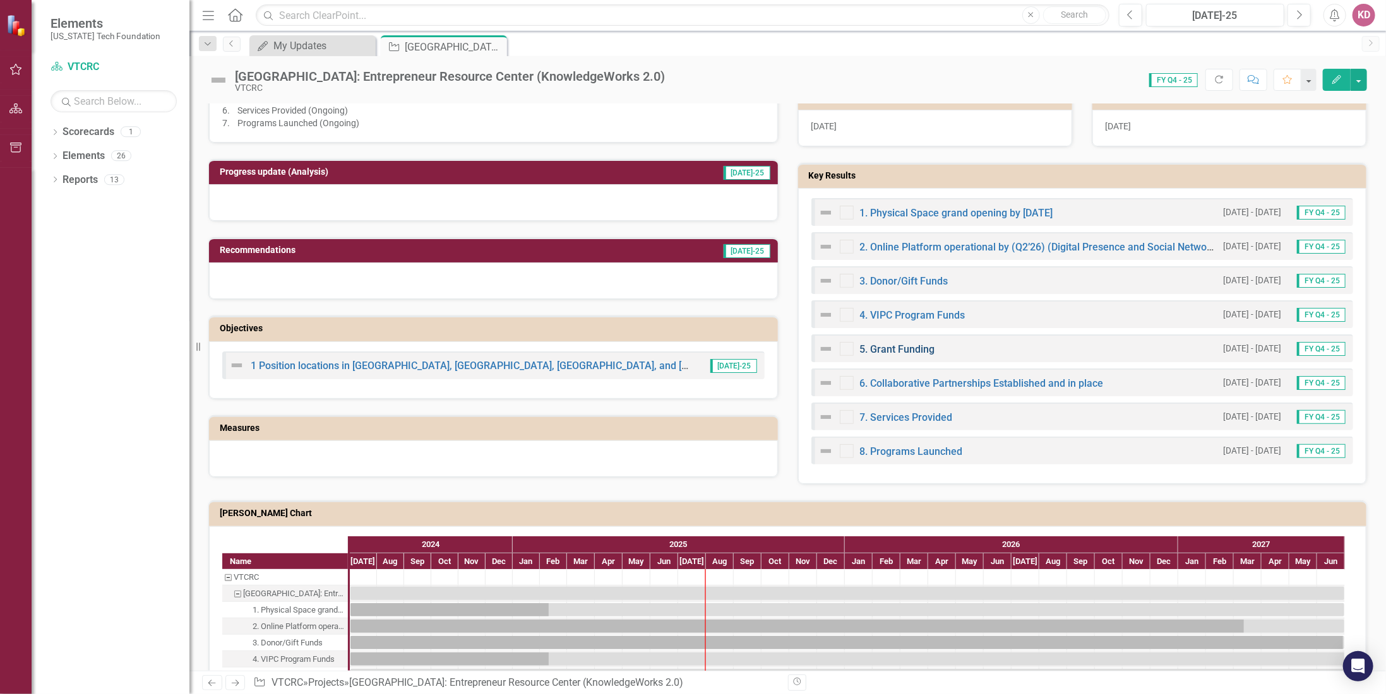
click at [890, 343] on link "5. Grant Funding" at bounding box center [897, 349] width 75 height 12
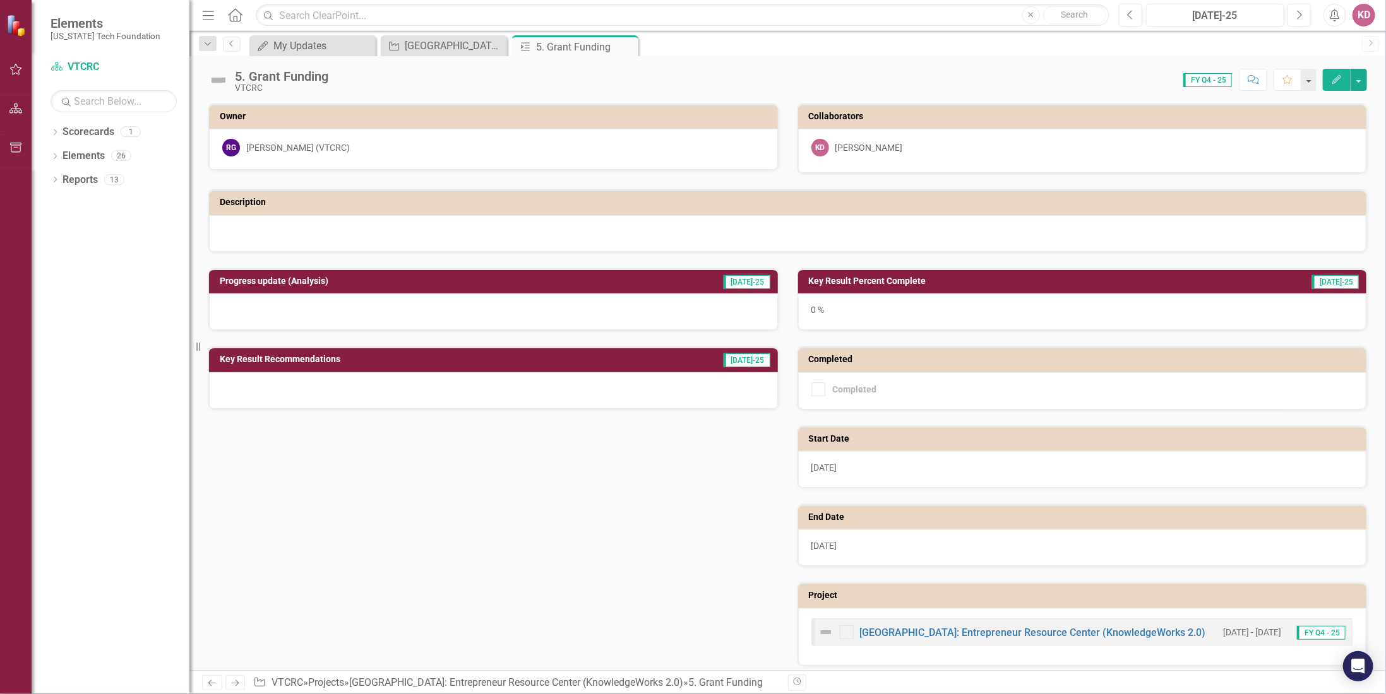
click at [547, 279] on h3 "Progress update (Analysis)" at bounding box center [411, 280] width 383 height 9
click at [546, 279] on h3 "Progress update (Analysis)" at bounding box center [411, 280] width 383 height 9
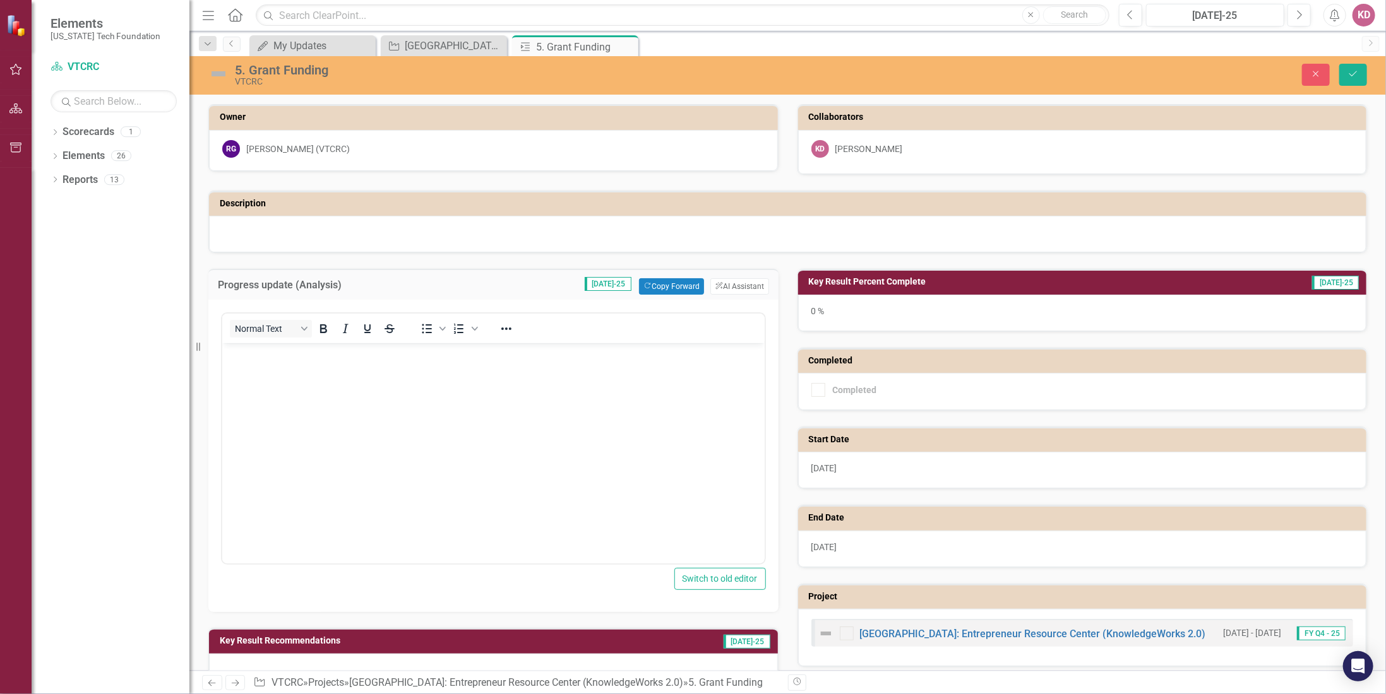
click at [381, 363] on body "Rich Text Area. Press ALT-0 for help." at bounding box center [493, 437] width 542 height 189
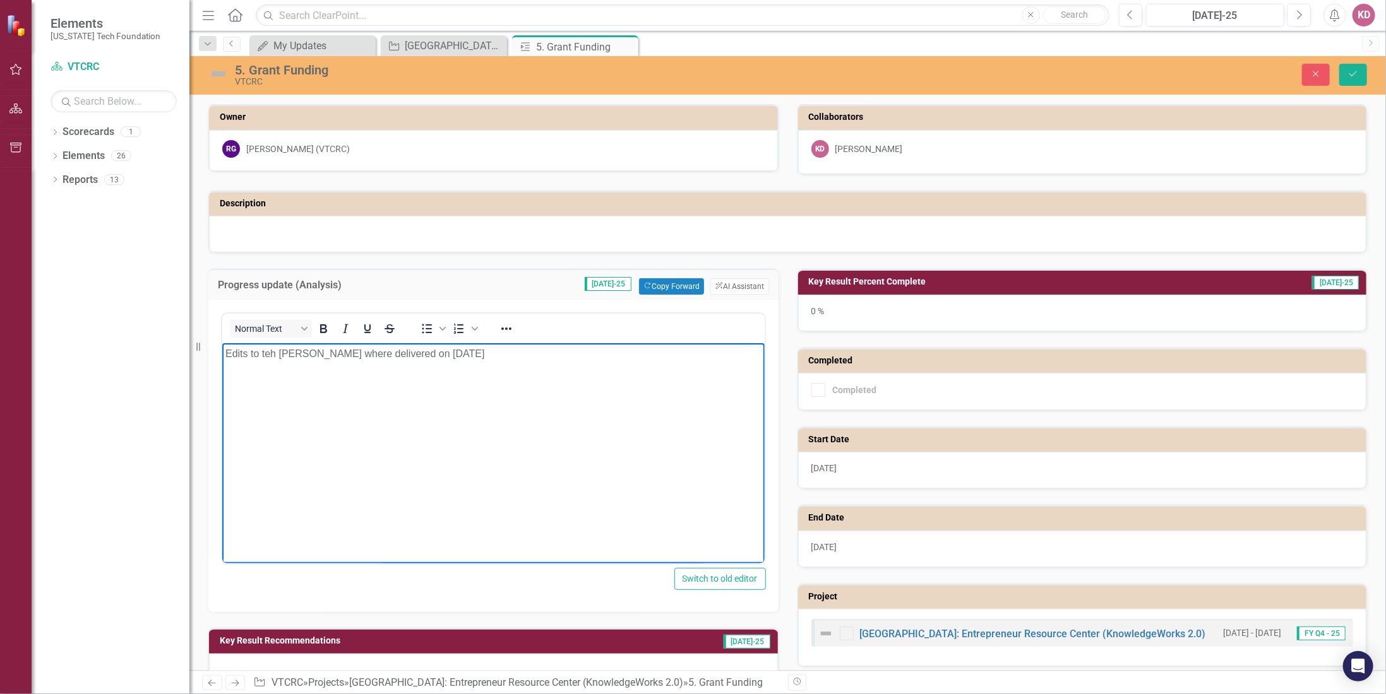
drag, startPoint x: 264, startPoint y: 353, endPoint x: 271, endPoint y: 354, distance: 7.1
click at [267, 354] on p "Edits to teh [PERSON_NAME] where delivered on [DATE]" at bounding box center [493, 354] width 536 height 15
click at [564, 355] on p "Edits to the [PERSON_NAME] - Project RISE - were delivered on [DATE]" at bounding box center [493, 354] width 536 height 15
drag, startPoint x: 542, startPoint y: 352, endPoint x: 719, endPoint y: 352, distance: 177.4
click at [719, 352] on p "Edits to the [PERSON_NAME] - Project RISE - were delivered on [DATE]. The Regio…" at bounding box center [493, 354] width 536 height 15
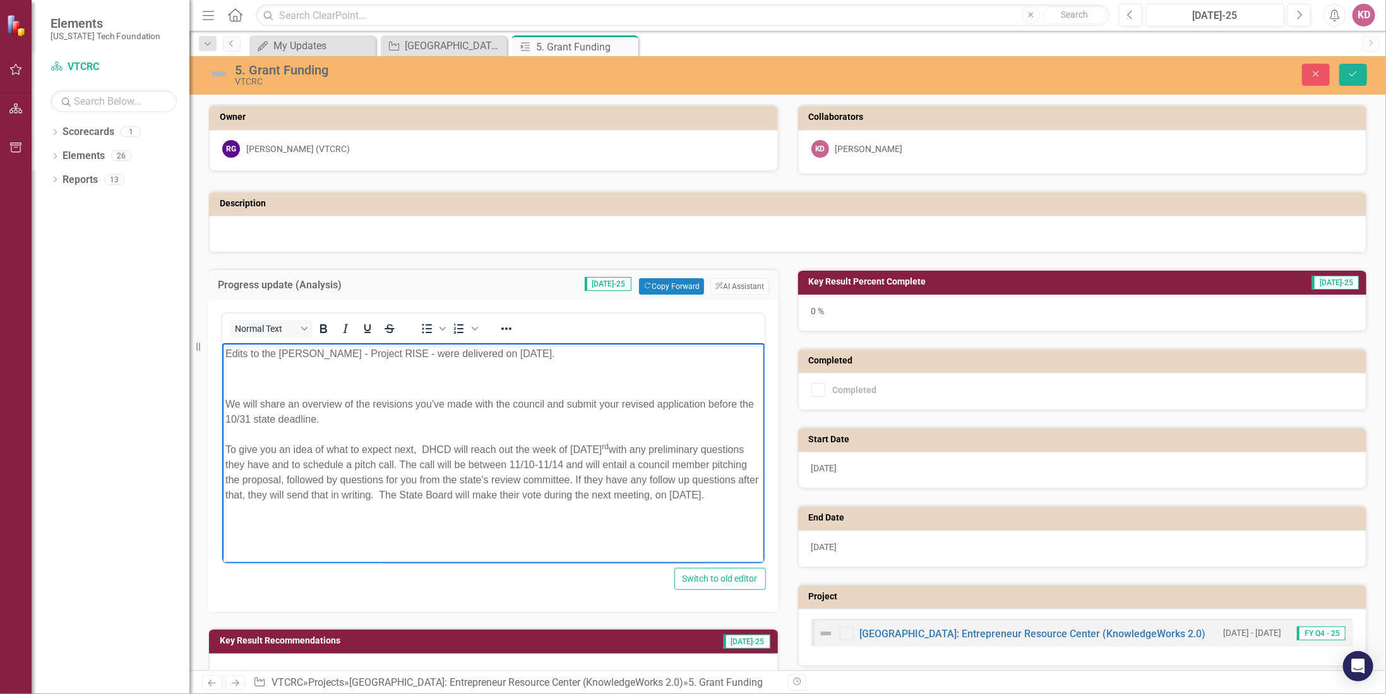
click at [378, 376] on p "Rich Text Area. Press ALT-0 for help." at bounding box center [493, 379] width 536 height 15
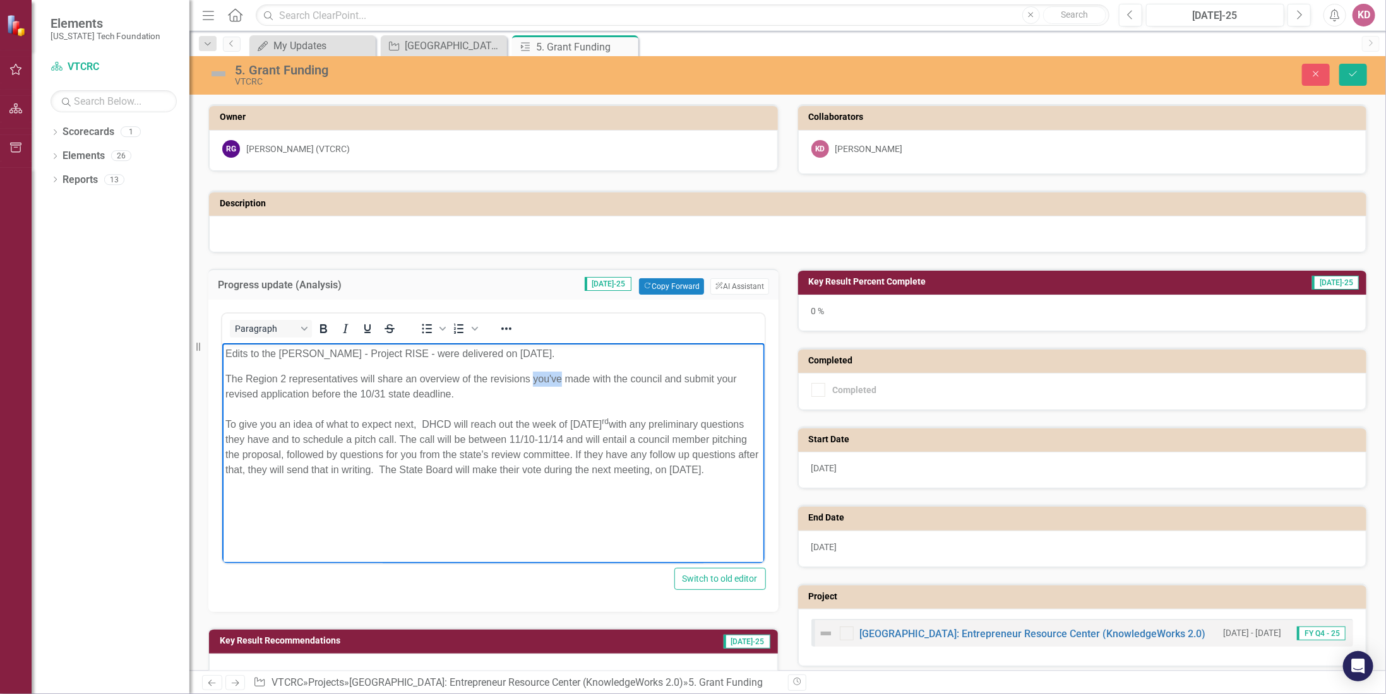
drag, startPoint x: 533, startPoint y: 376, endPoint x: 560, endPoint y: 374, distance: 27.2
click at [560, 374] on div "The Region 2 representatives will share an overview of the revisions you've mad…" at bounding box center [493, 387] width 536 height 30
click at [703, 379] on div "The Region 2 representatives will share an overview of the revisions we made wi…" at bounding box center [493, 387] width 536 height 30
drag, startPoint x: 420, startPoint y: 425, endPoint x: 443, endPoint y: 767, distance: 342.9
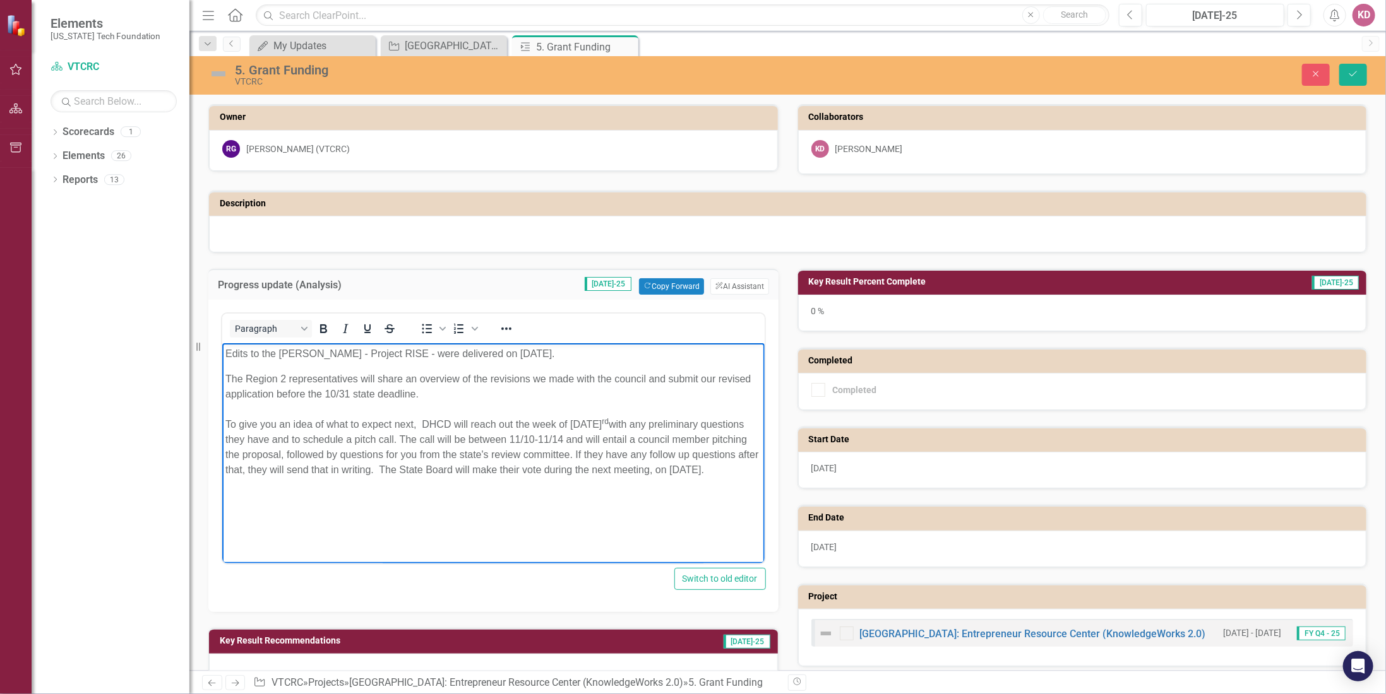
click at [222, 427] on html "Edits to the [PERSON_NAME] - Project RISE - were delivered on [DATE]. The Regio…" at bounding box center [493, 437] width 542 height 189
click at [421, 423] on div "To give you an idea of what to expect next, DHCD will reach out the week of [DA…" at bounding box center [493, 447] width 536 height 61
click at [236, 455] on div "DHCD will reach out the week of [DATE] with any preliminary questions they have…" at bounding box center [493, 447] width 536 height 61
click at [237, 454] on div "DHCD will reach out the week of [DATE] with any preliminary questions they have…" at bounding box center [493, 447] width 536 height 61
click at [576, 470] on div "DHCD will reach out the week of [DATE] with any preliminary questions they have…" at bounding box center [493, 447] width 536 height 61
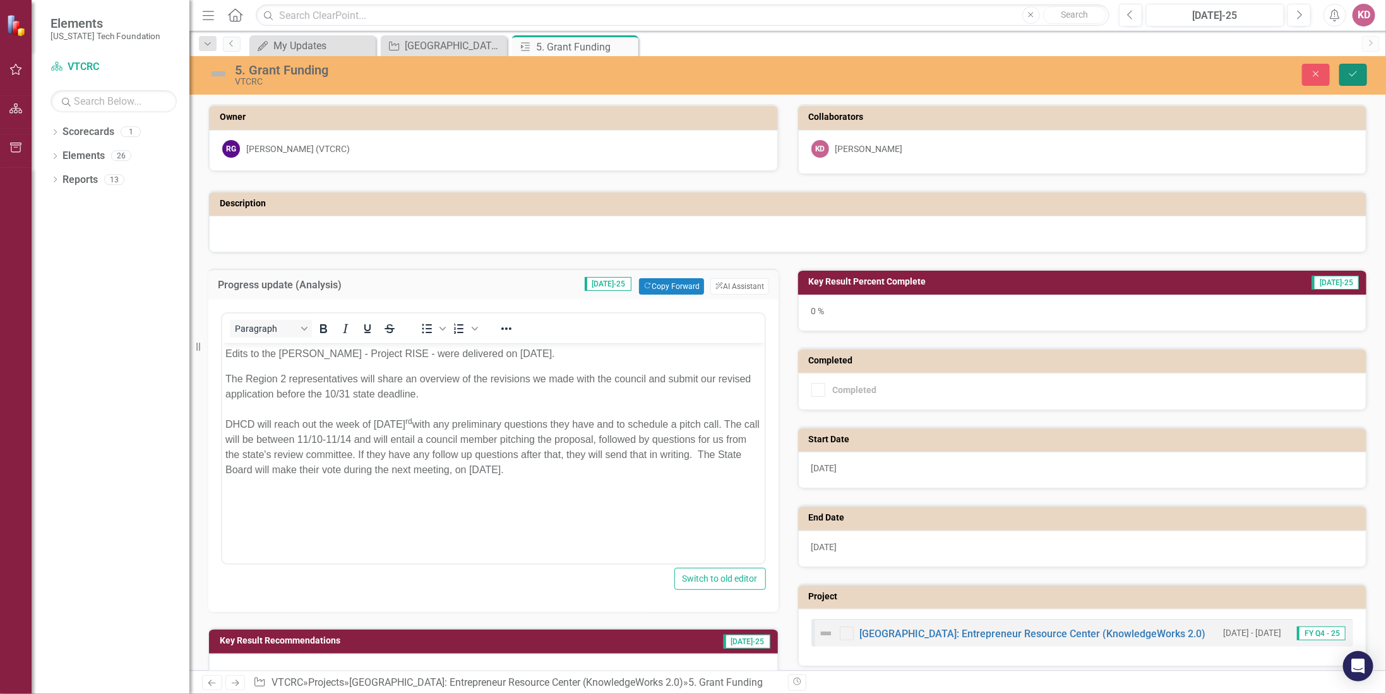
click at [1354, 69] on icon "Save" at bounding box center [1352, 73] width 11 height 9
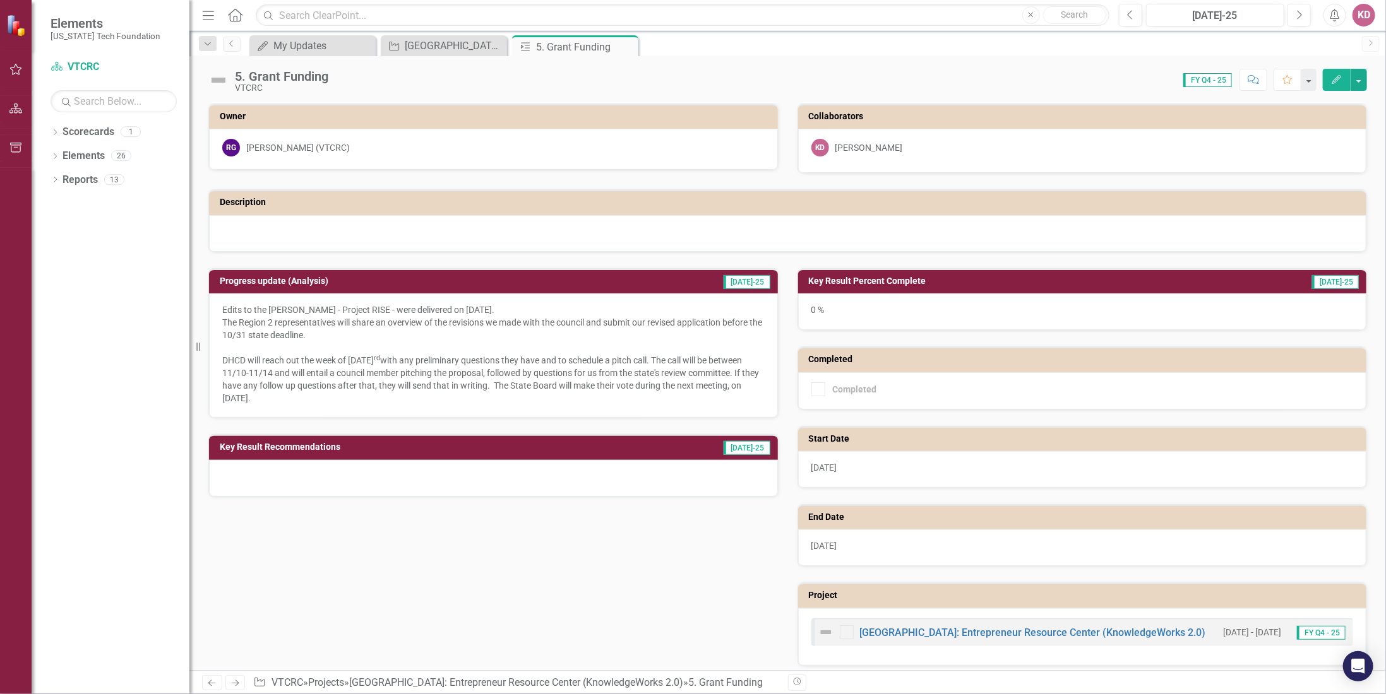
click at [645, 283] on td "[DATE]-25" at bounding box center [686, 282] width 169 height 19
click at [648, 284] on td "[DATE]-25" at bounding box center [686, 282] width 169 height 19
click at [637, 282] on td "[DATE]-25" at bounding box center [686, 282] width 169 height 19
click at [638, 282] on td "[DATE]-25" at bounding box center [686, 282] width 169 height 19
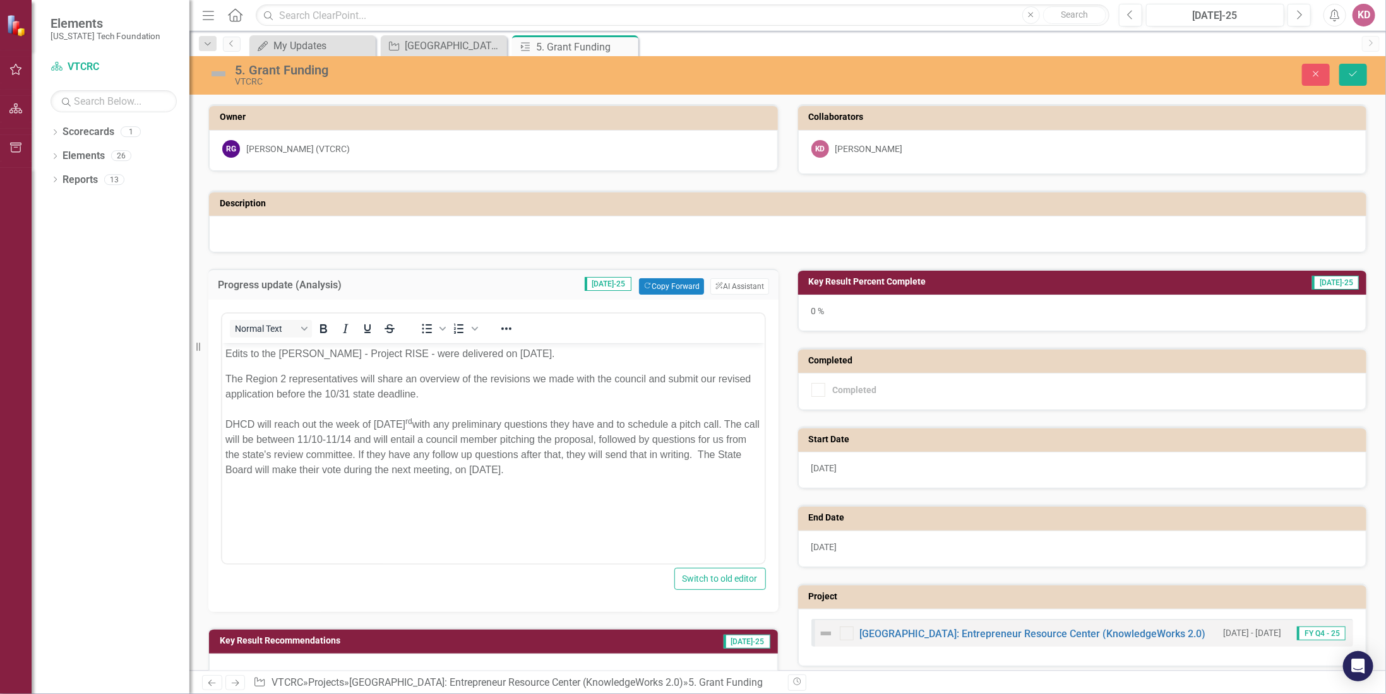
click at [579, 468] on div "DHCD will reach out the week of [DATE] with any preliminary questions they have…" at bounding box center [493, 447] width 536 height 61
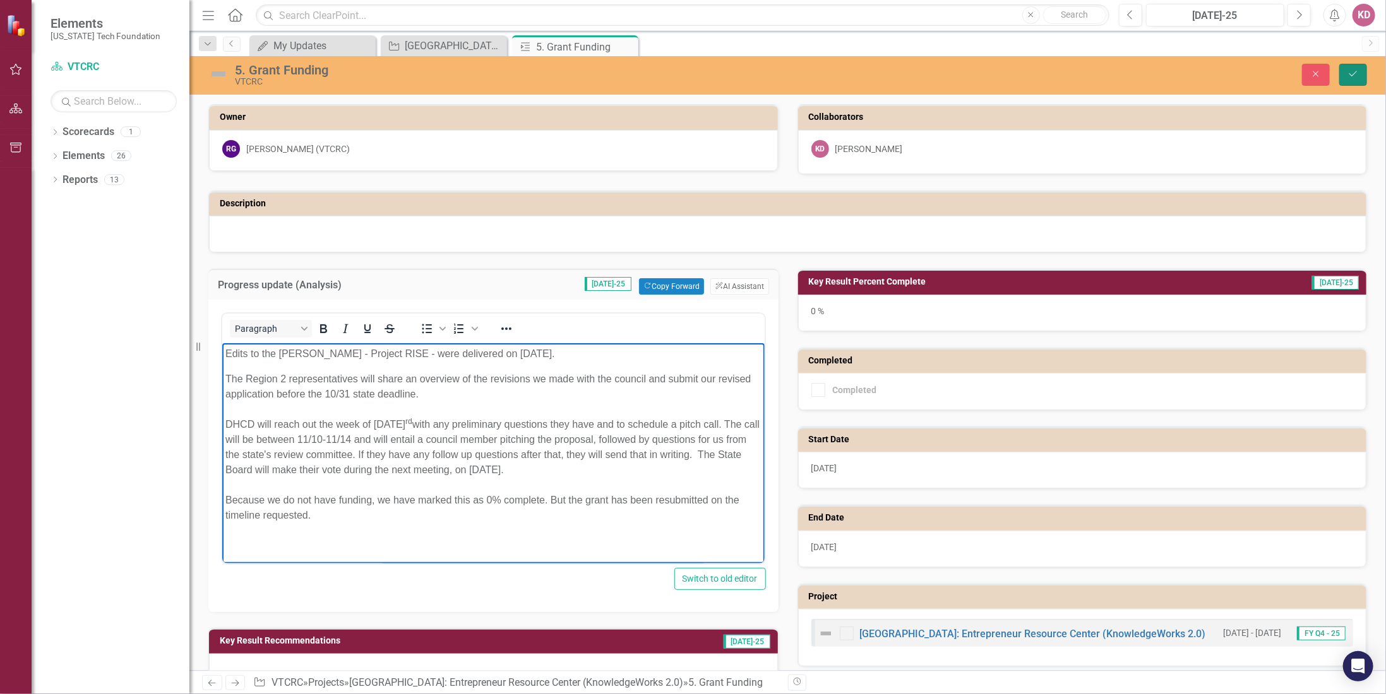
click at [1351, 73] on icon "Save" at bounding box center [1352, 73] width 11 height 9
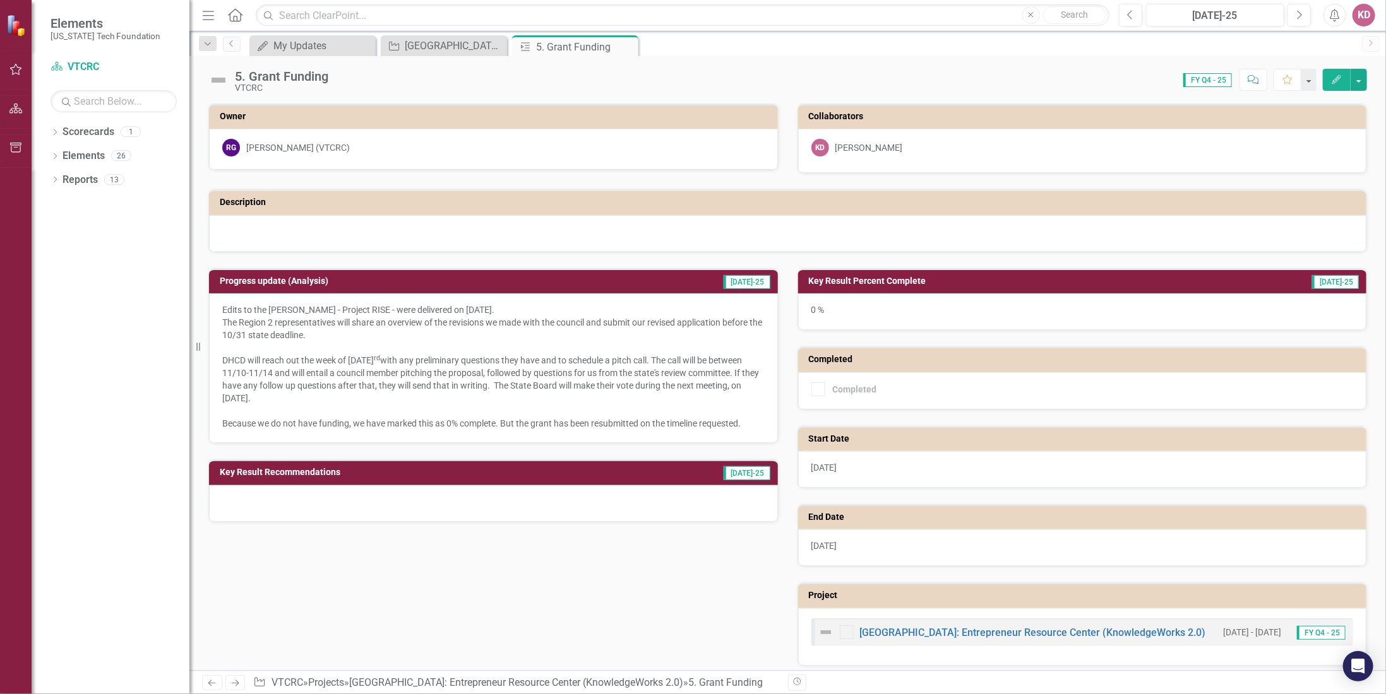
click at [0, 0] on icon "Close" at bounding box center [0, 0] width 0 height 0
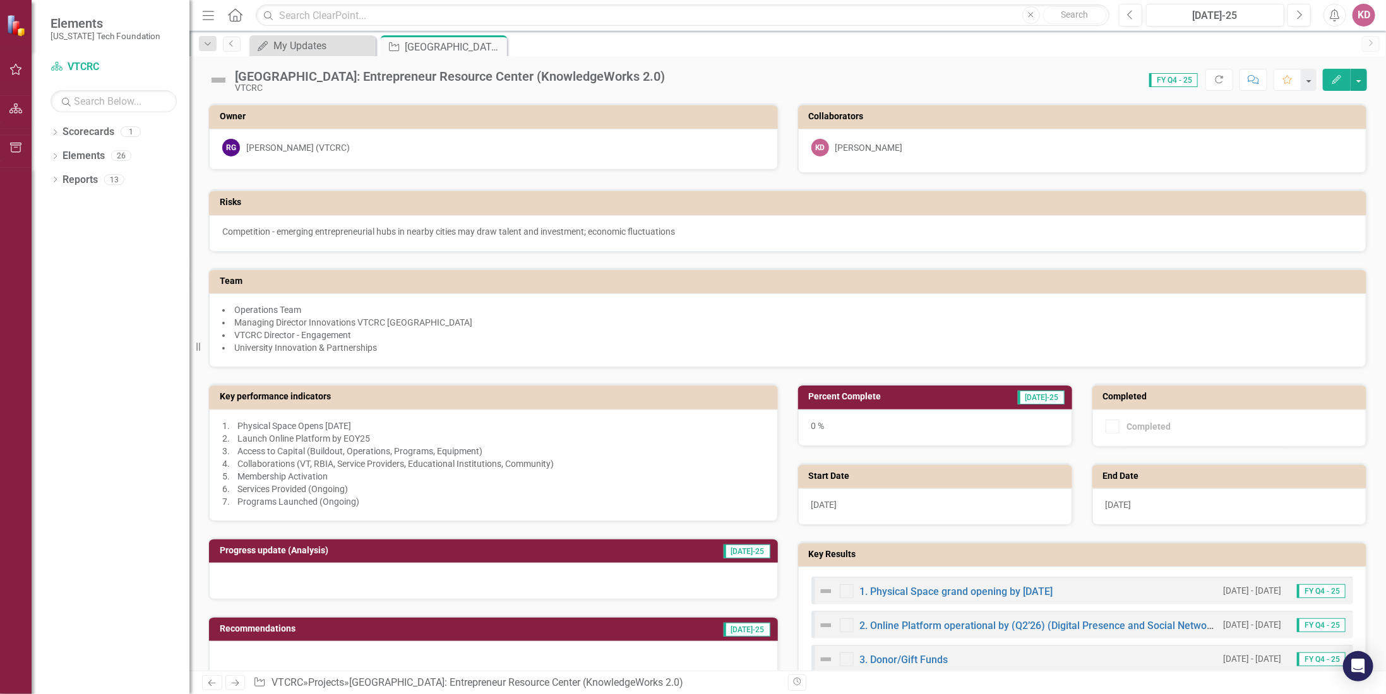
scroll to position [442, 0]
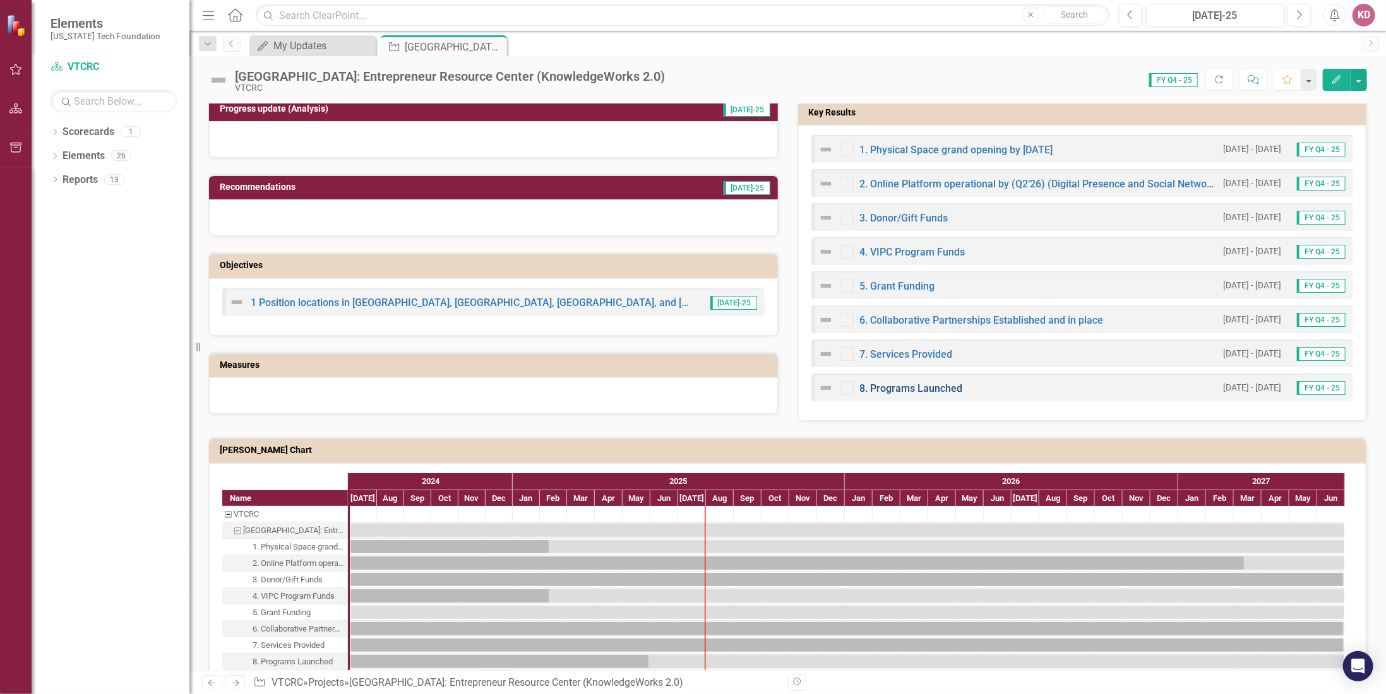
click at [914, 384] on link "8. Programs Launched" at bounding box center [911, 389] width 103 height 12
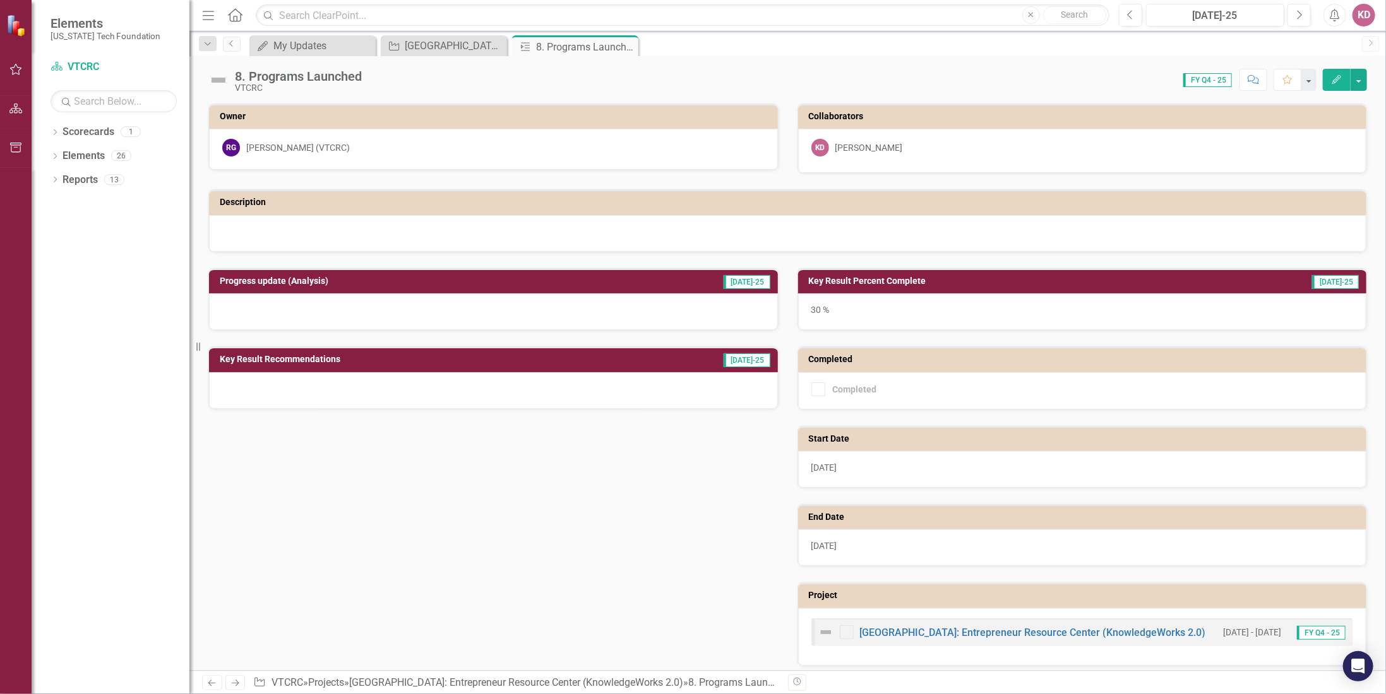
click at [394, 282] on h3 "Progress update (Analysis)" at bounding box center [411, 280] width 383 height 9
click at [395, 282] on h3 "Progress update (Analysis)" at bounding box center [411, 280] width 383 height 9
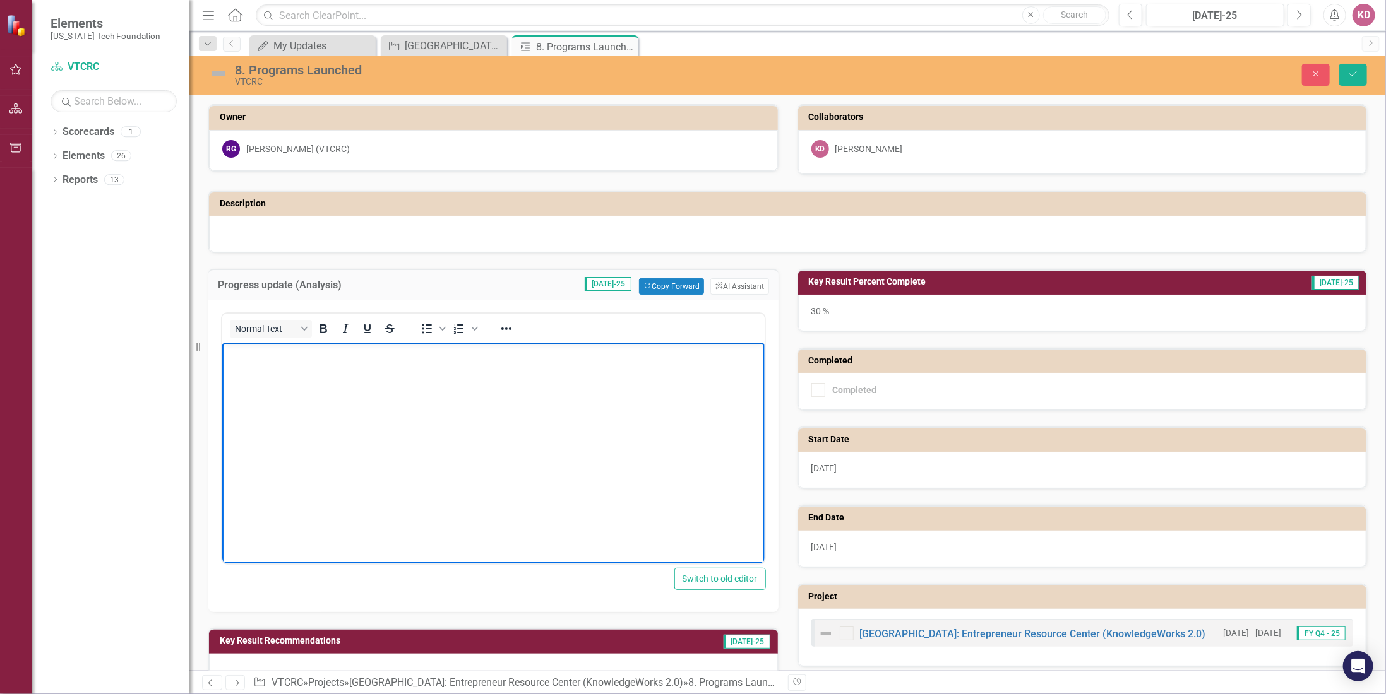
click at [363, 394] on body "Rich Text Area. Press ALT-0 for help." at bounding box center [493, 437] width 542 height 189
click at [1353, 74] on icon "Save" at bounding box center [1352, 73] width 11 height 9
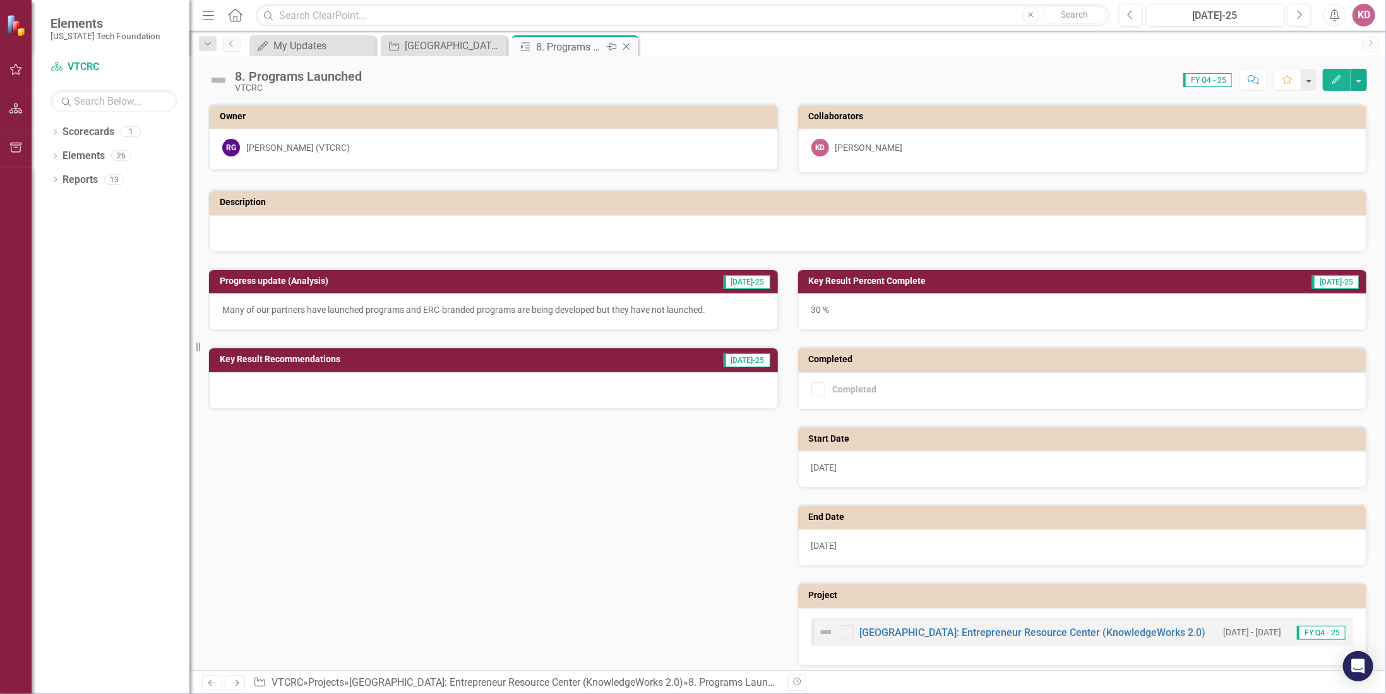
click at [622, 44] on icon "Close" at bounding box center [626, 47] width 13 height 10
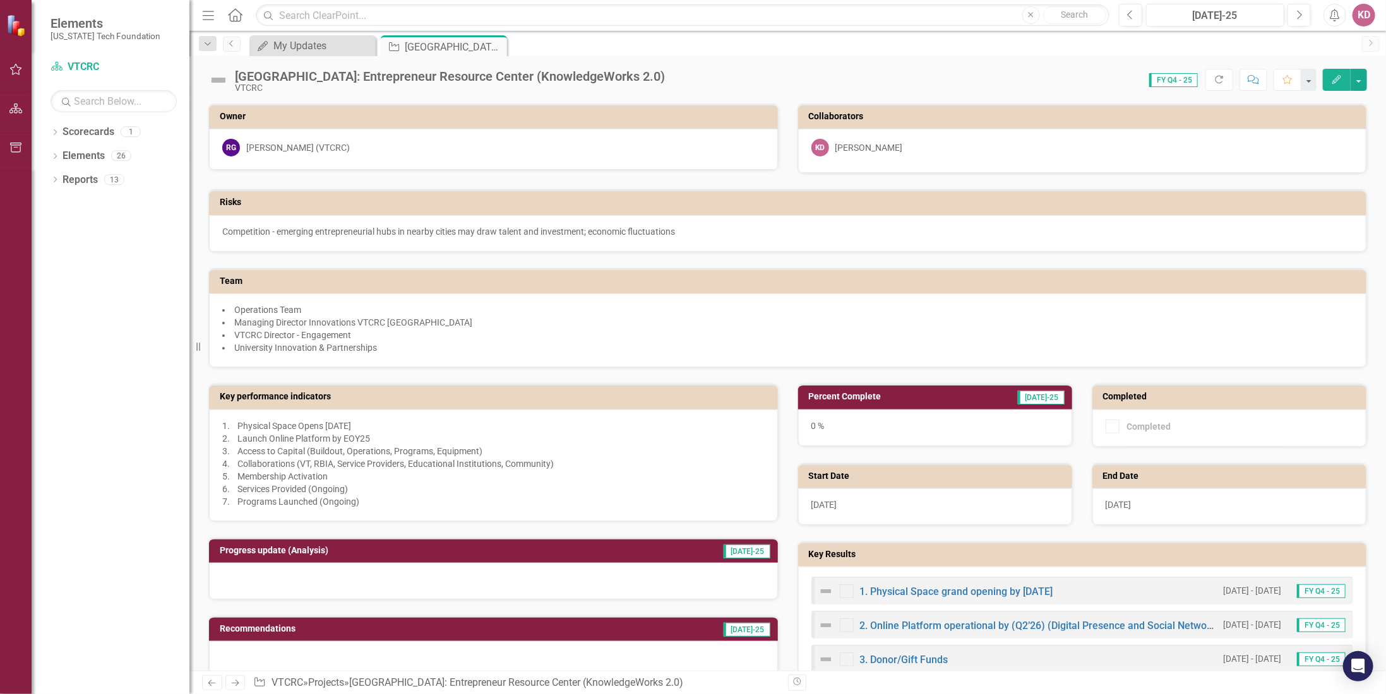
click at [0, 0] on icon "Close" at bounding box center [0, 0] width 0 height 0
